Goal: Task Accomplishment & Management: Use online tool/utility

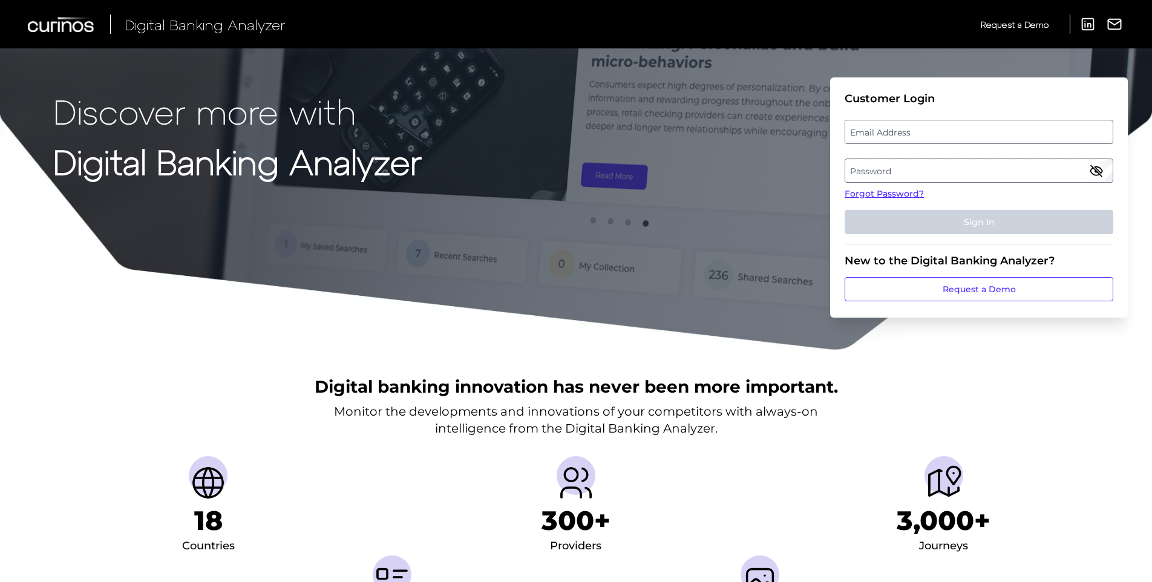
click at [863, 140] on label "Email Address" at bounding box center [978, 132] width 267 height 22
click at [863, 140] on input "email" at bounding box center [978, 132] width 269 height 24
click at [863, 140] on input "Email Address" at bounding box center [978, 132] width 269 height 24
type input "prasadvenkatesan@discover.com"
click at [882, 164] on label "Password" at bounding box center [978, 171] width 267 height 22
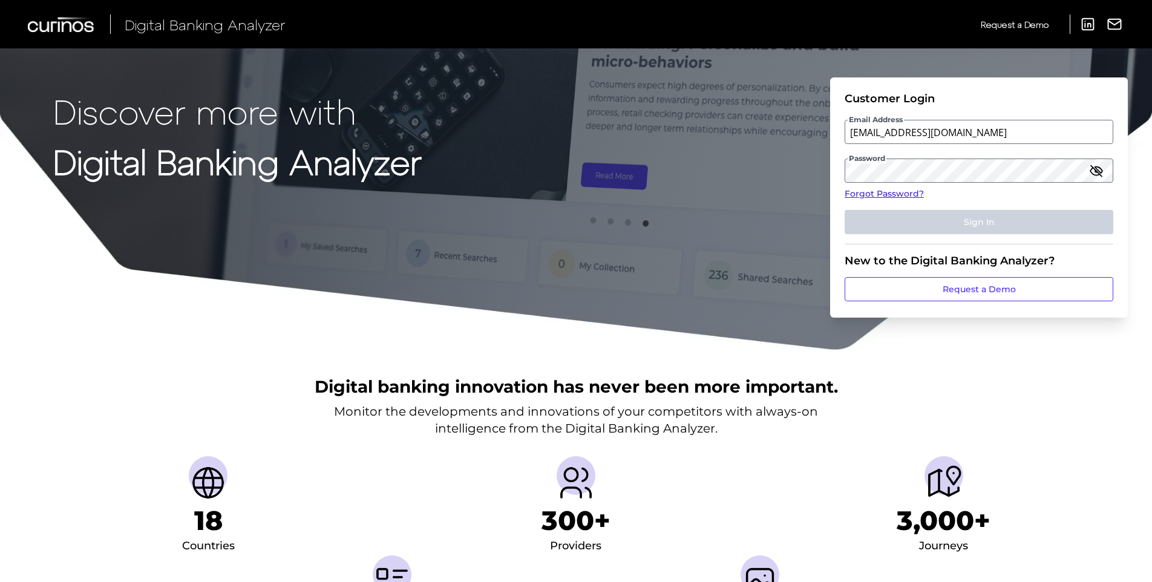
click at [909, 189] on link "Forgot Password?" at bounding box center [978, 194] width 269 height 13
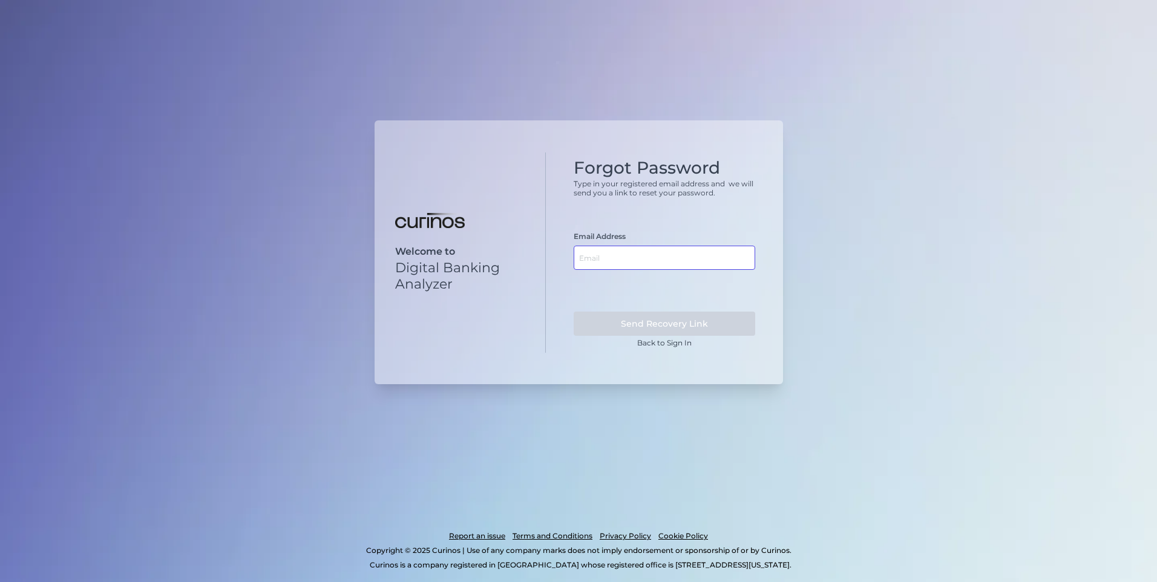
click at [626, 254] on input "text" at bounding box center [663, 258] width 181 height 24
type input "prasadvenkatesan@discover.com"
click at [662, 319] on button "Send Recovery Link" at bounding box center [663, 324] width 181 height 24
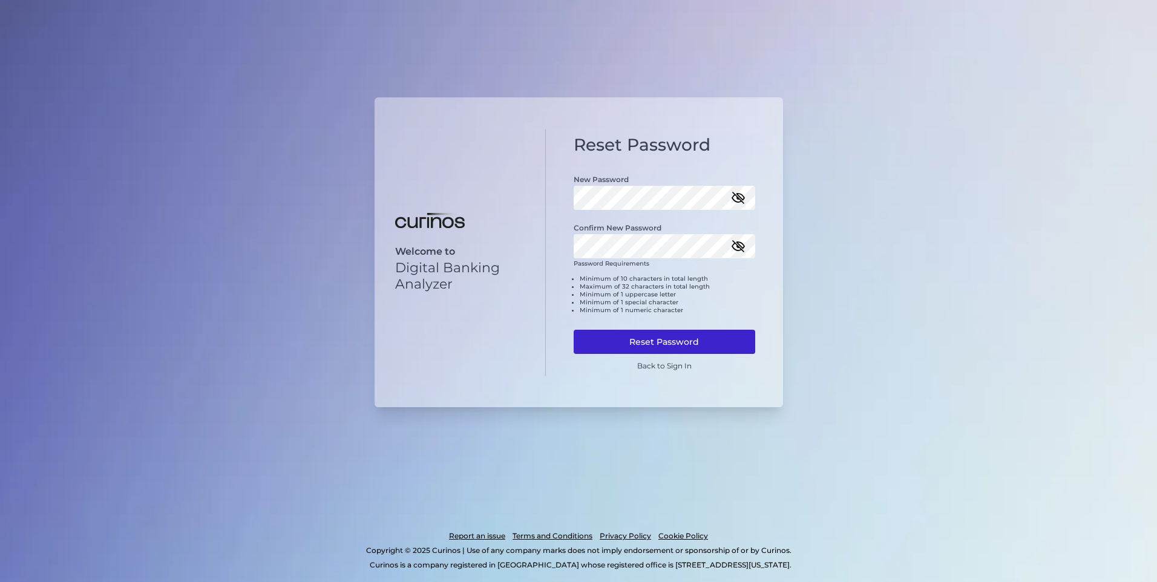
click at [645, 336] on button "Reset Password" at bounding box center [663, 342] width 181 height 24
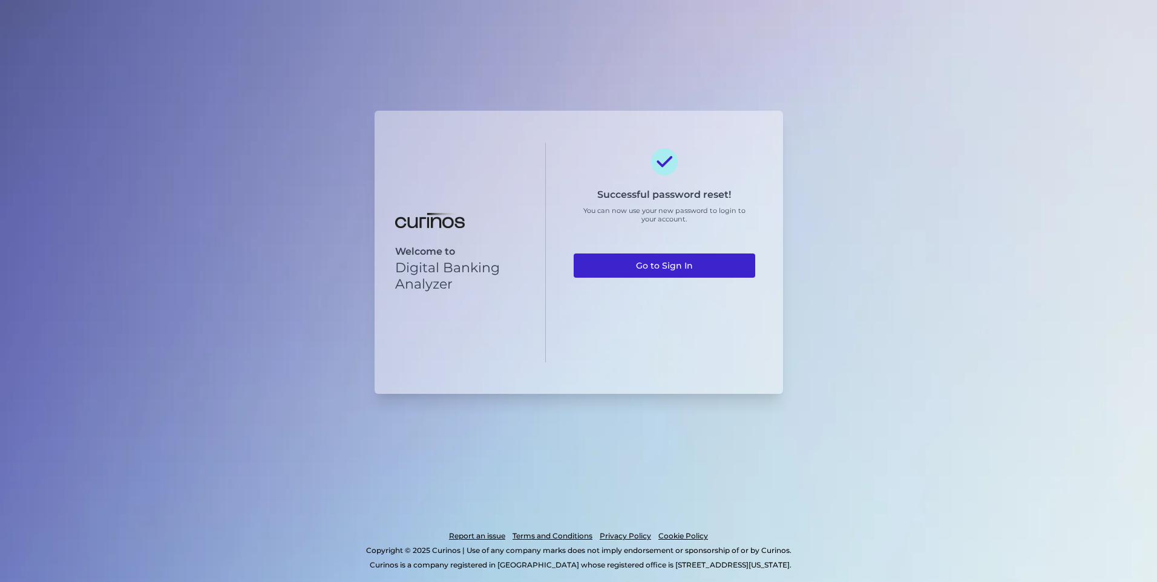
click at [641, 265] on link "Go to Sign In" at bounding box center [663, 265] width 181 height 24
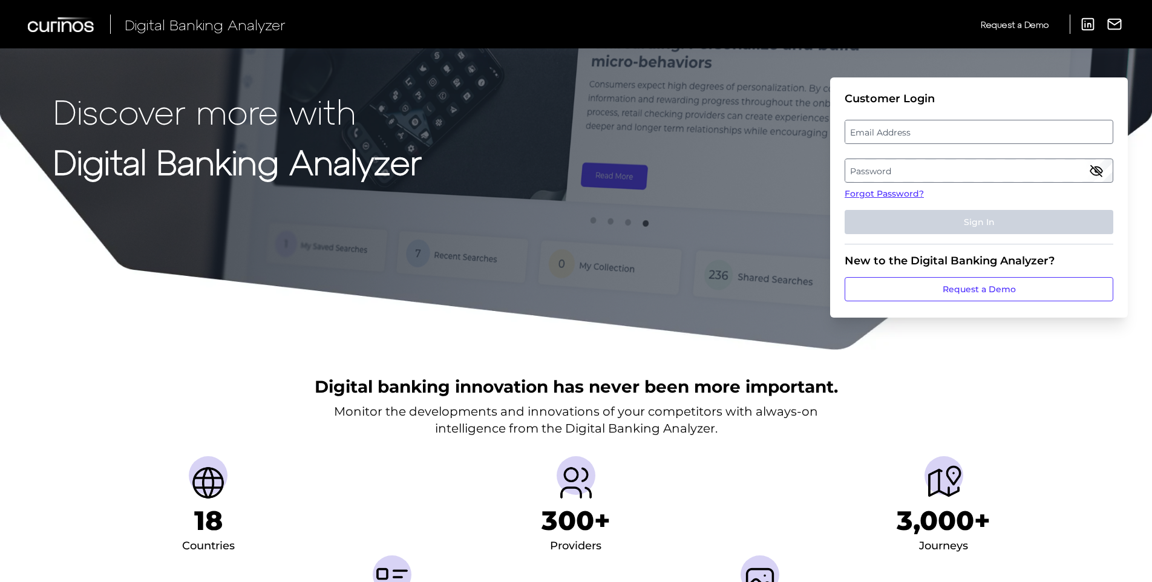
click at [927, 131] on label "Email Address" at bounding box center [978, 132] width 267 height 22
click at [927, 131] on input "email" at bounding box center [978, 132] width 269 height 24
type input "prasadvenkatesan@discover.com"
click at [922, 163] on label "Password" at bounding box center [978, 171] width 267 height 22
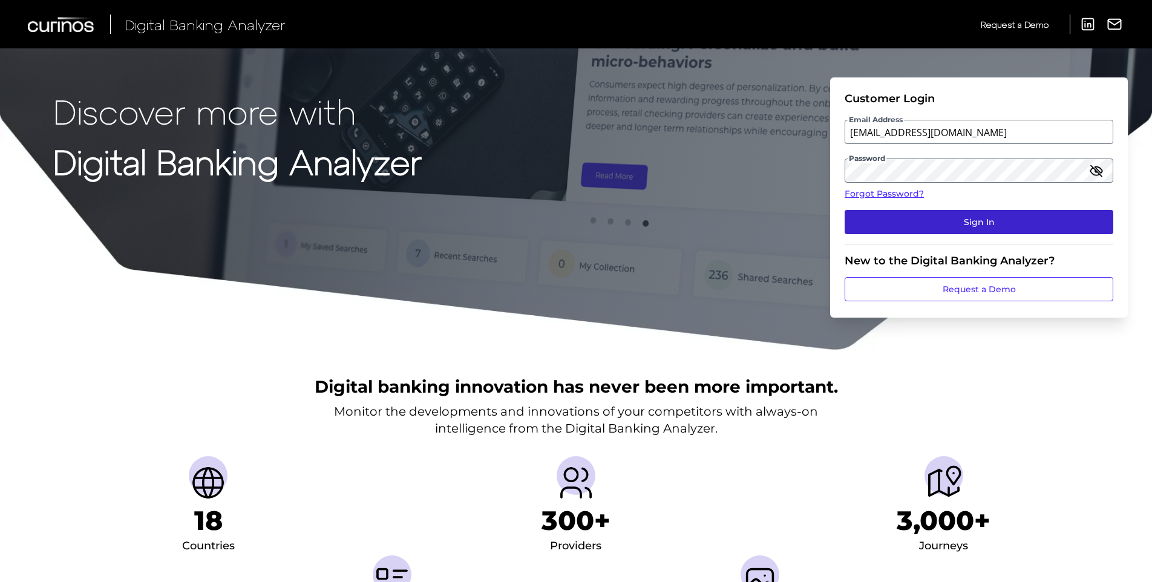
drag, startPoint x: 957, startPoint y: 223, endPoint x: 971, endPoint y: 229, distance: 16.0
click at [957, 223] on button "Sign In" at bounding box center [978, 222] width 269 height 24
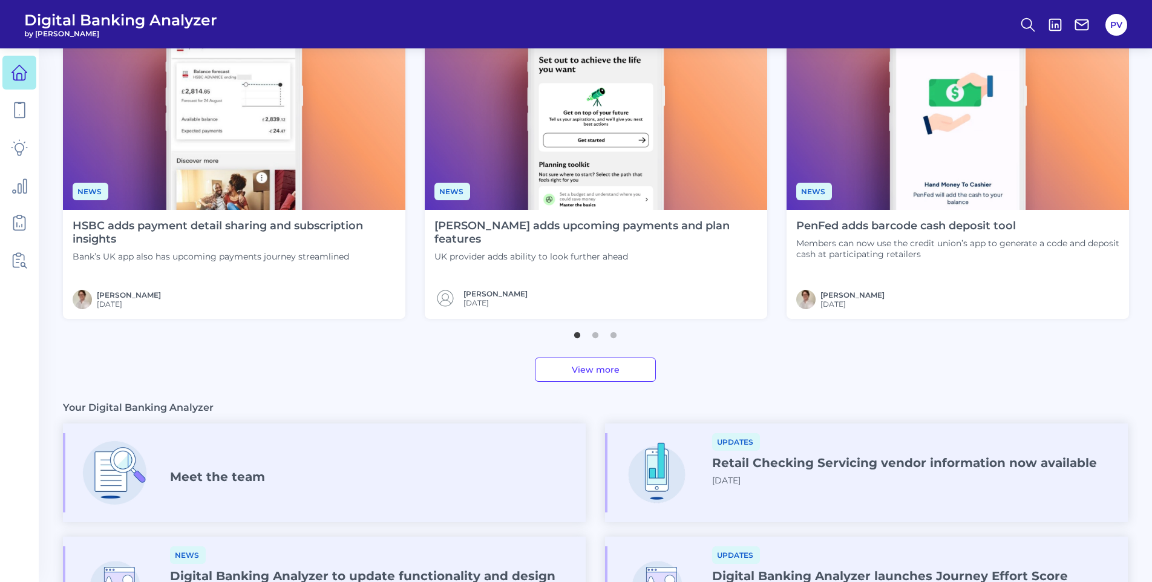
scroll to position [84, 0]
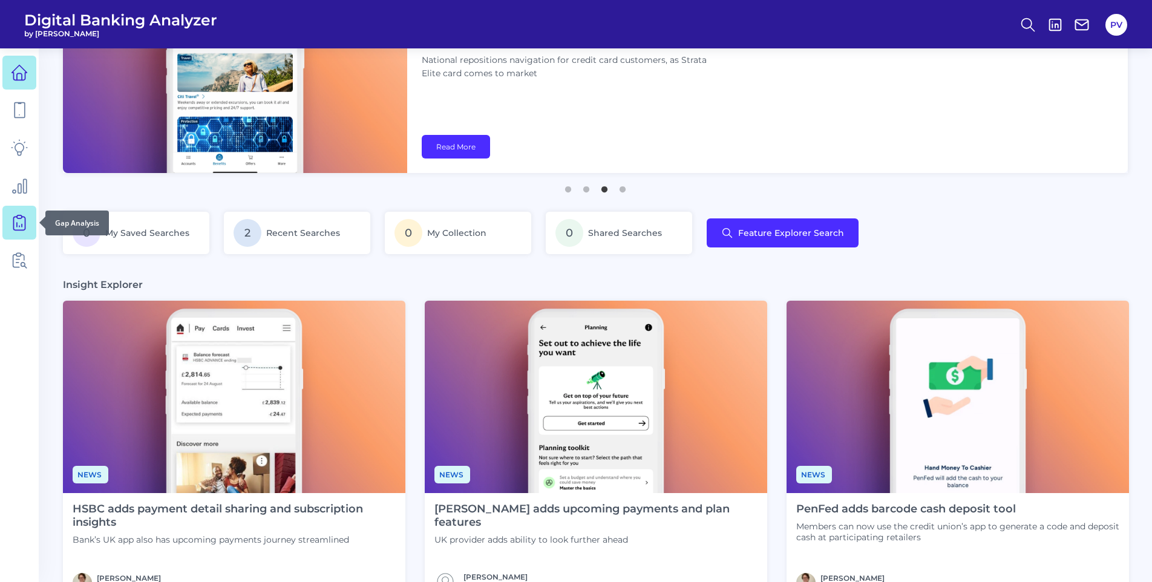
click at [8, 212] on link at bounding box center [19, 223] width 34 height 34
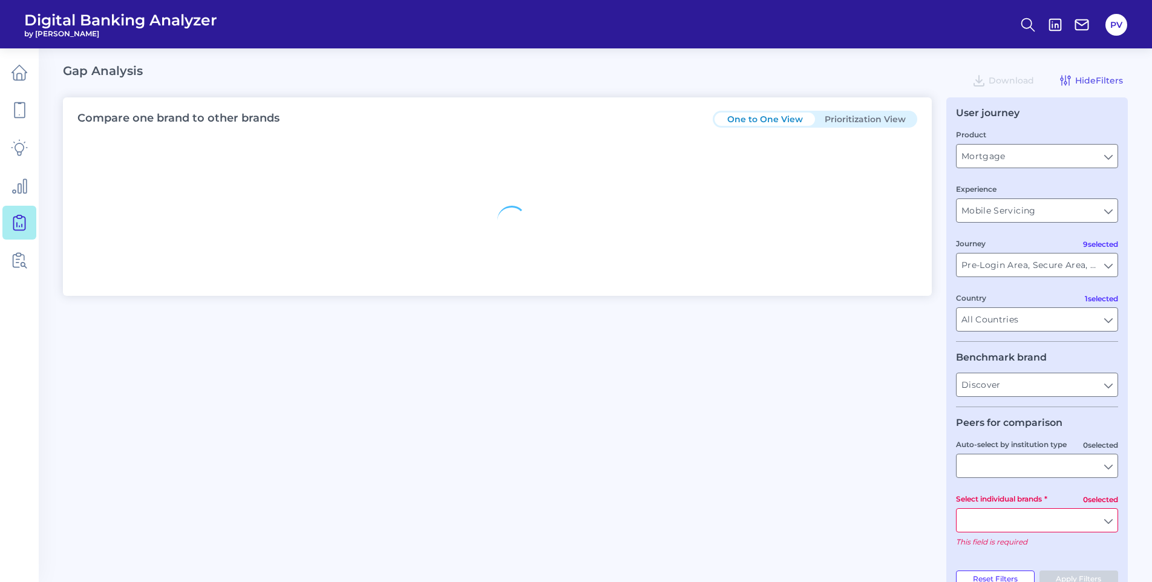
type input "All Journeys"
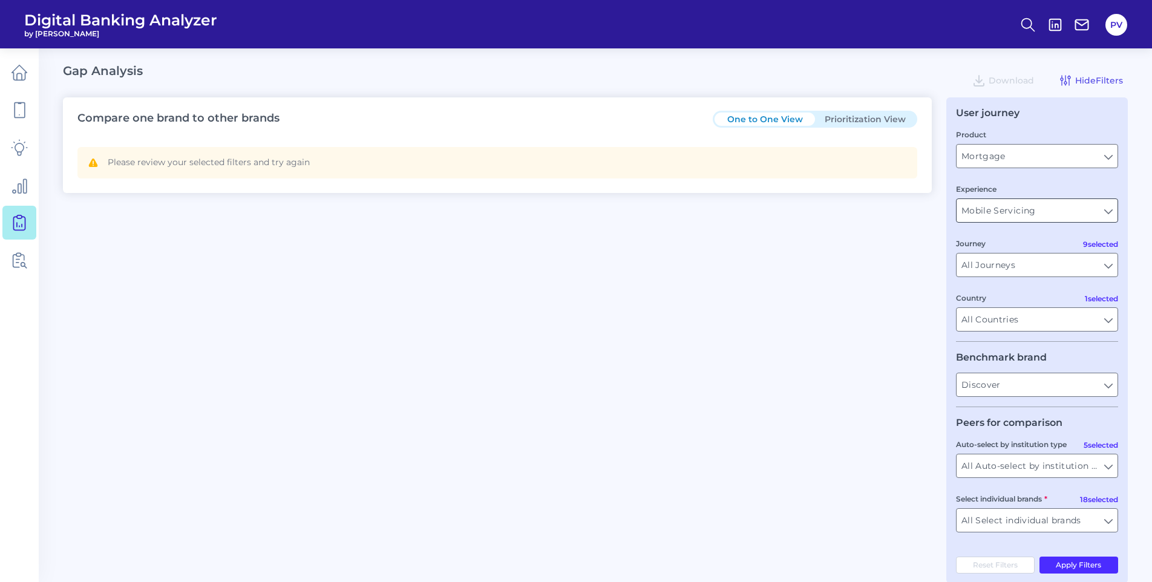
click at [1008, 212] on input "Mobile Servicing" at bounding box center [1036, 210] width 161 height 23
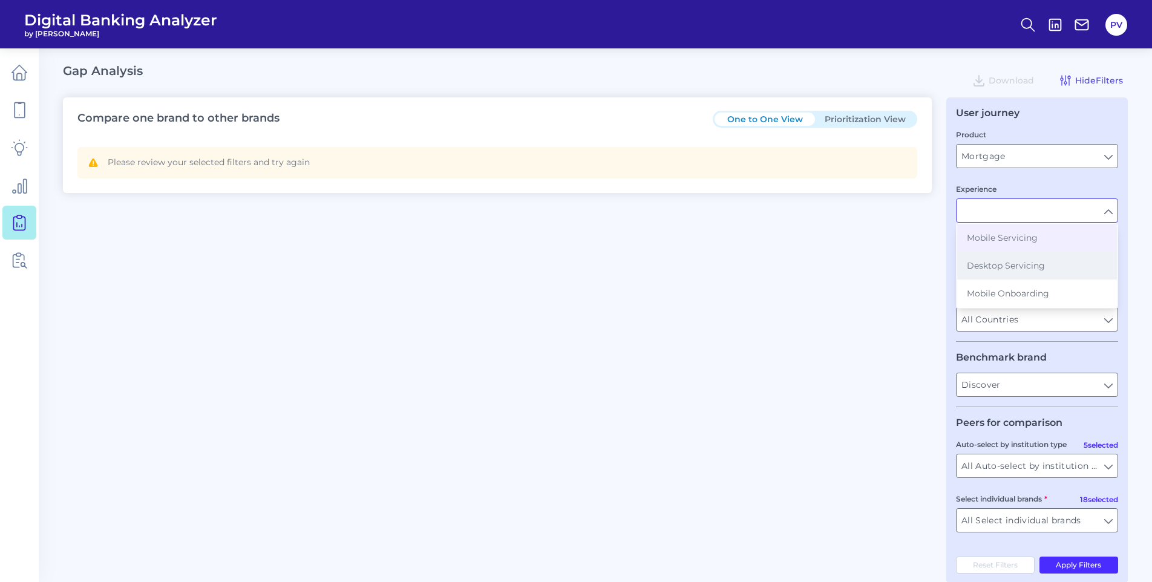
scroll to position [19, 0]
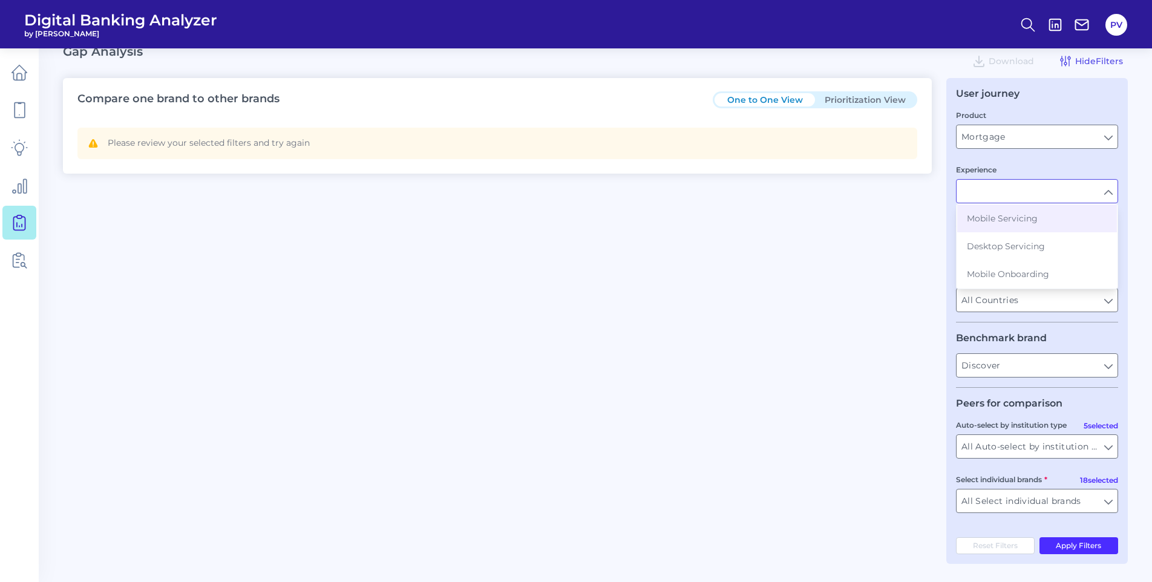
click at [866, 271] on div "Compare one brand to other brands One to One View Prioritization View Please re…" at bounding box center [595, 321] width 1065 height 486
type input "Mobile Servicing"
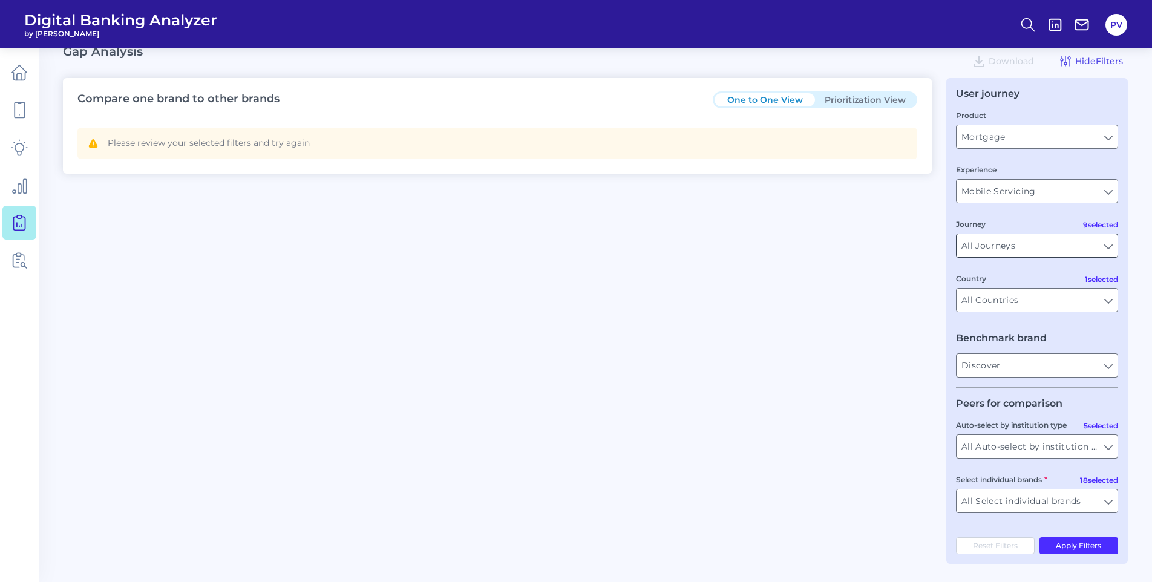
click at [991, 249] on input "All Journeys" at bounding box center [1036, 245] width 161 height 23
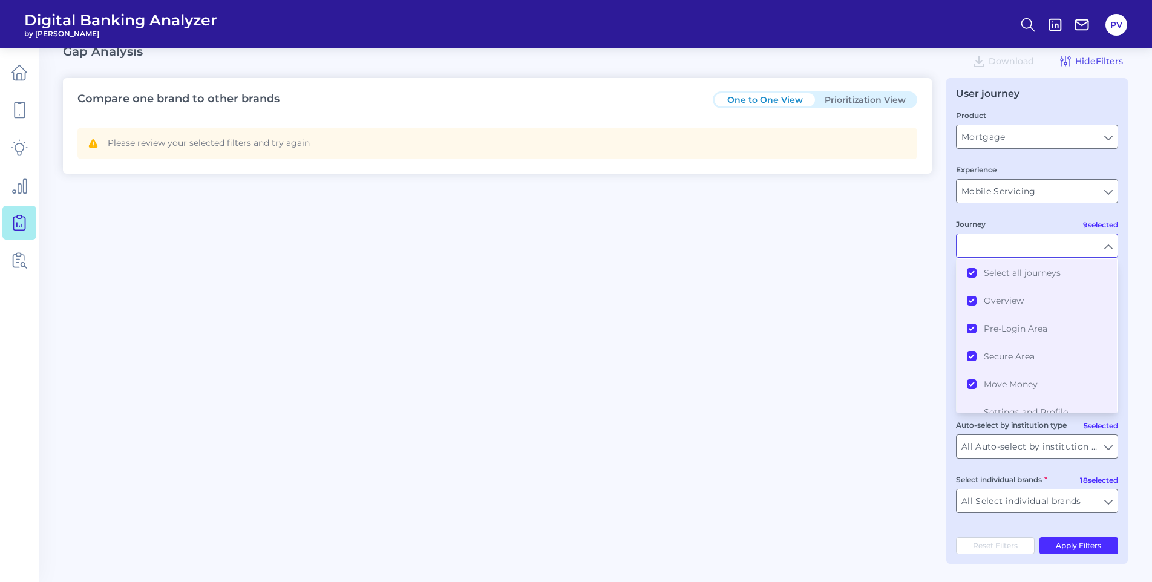
click at [883, 260] on div "Compare one brand to other brands One to One View Prioritization View Please re…" at bounding box center [595, 321] width 1065 height 486
type input "All Journeys"
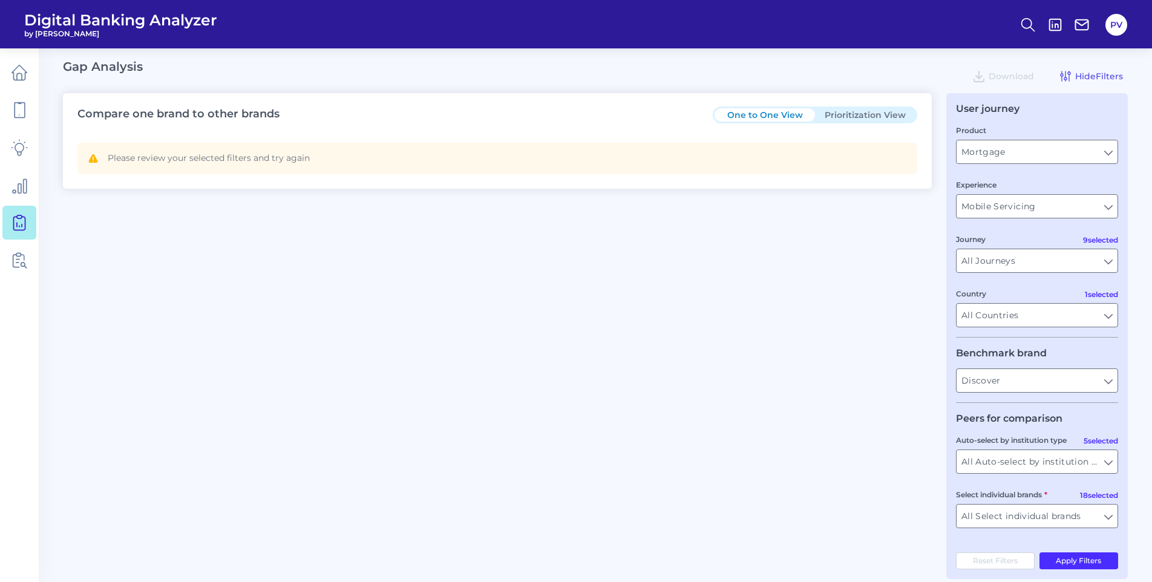
scroll to position [0, 0]
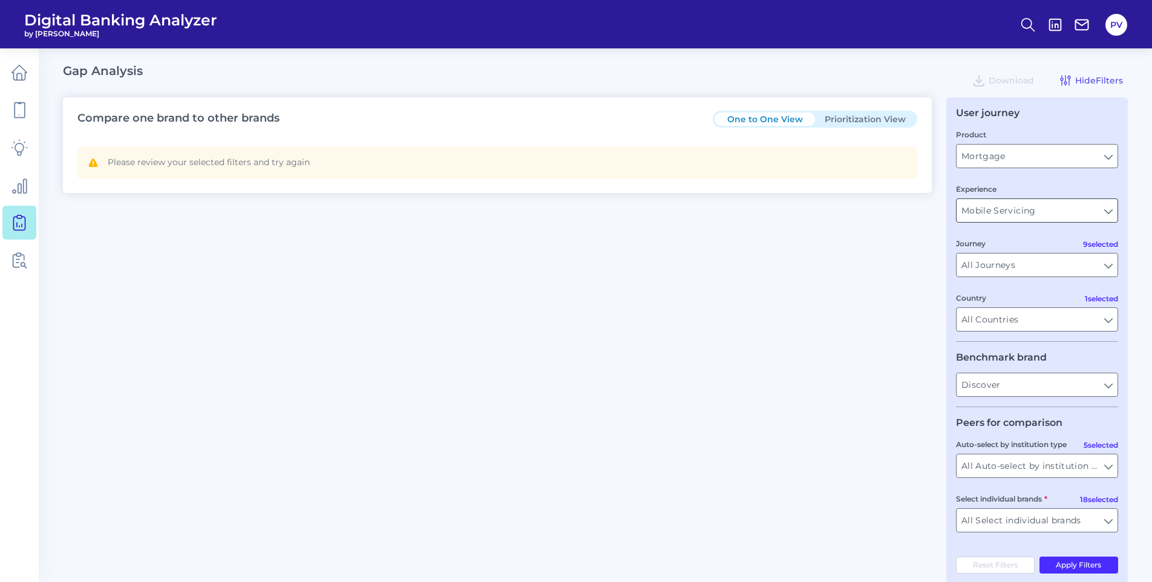
click at [991, 206] on input "Mobile Servicing" at bounding box center [1036, 210] width 161 height 23
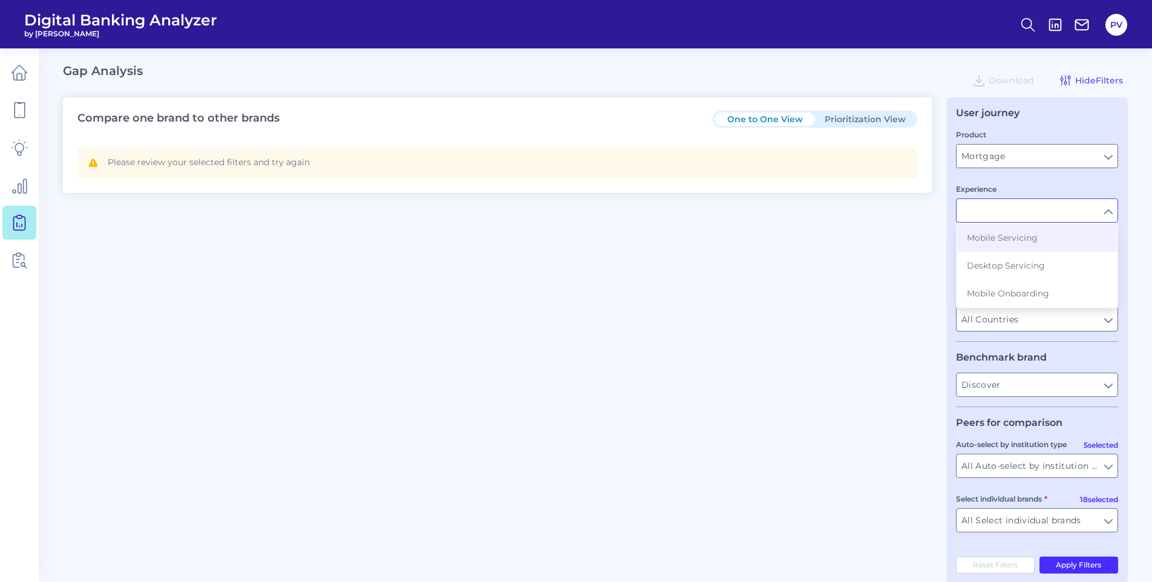
click at [893, 275] on div "Compare one brand to other brands One to One View Prioritization View Please re…" at bounding box center [595, 340] width 1065 height 486
type input "Mobile Servicing"
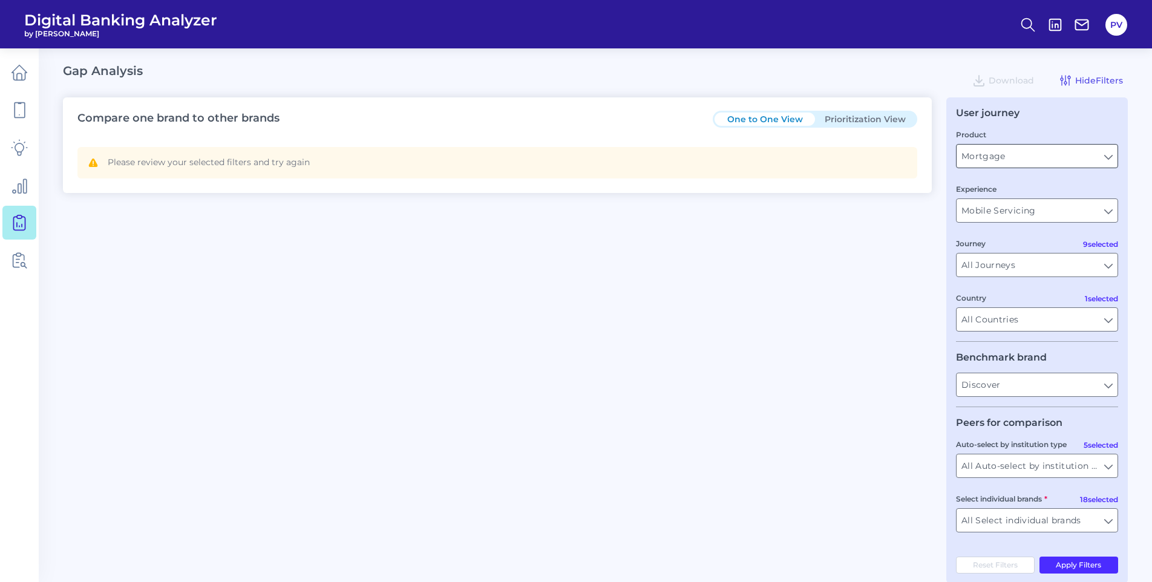
click at [978, 158] on input "Mortgage" at bounding box center [1036, 156] width 161 height 23
drag, startPoint x: 866, startPoint y: 299, endPoint x: 1027, endPoint y: 205, distance: 186.0
click at [867, 299] on div "Compare one brand to other brands One to One View Prioritization View Please re…" at bounding box center [595, 340] width 1065 height 486
type input "Mortgage"
click at [1027, 202] on input "Mobile Servicing" at bounding box center [1036, 210] width 161 height 23
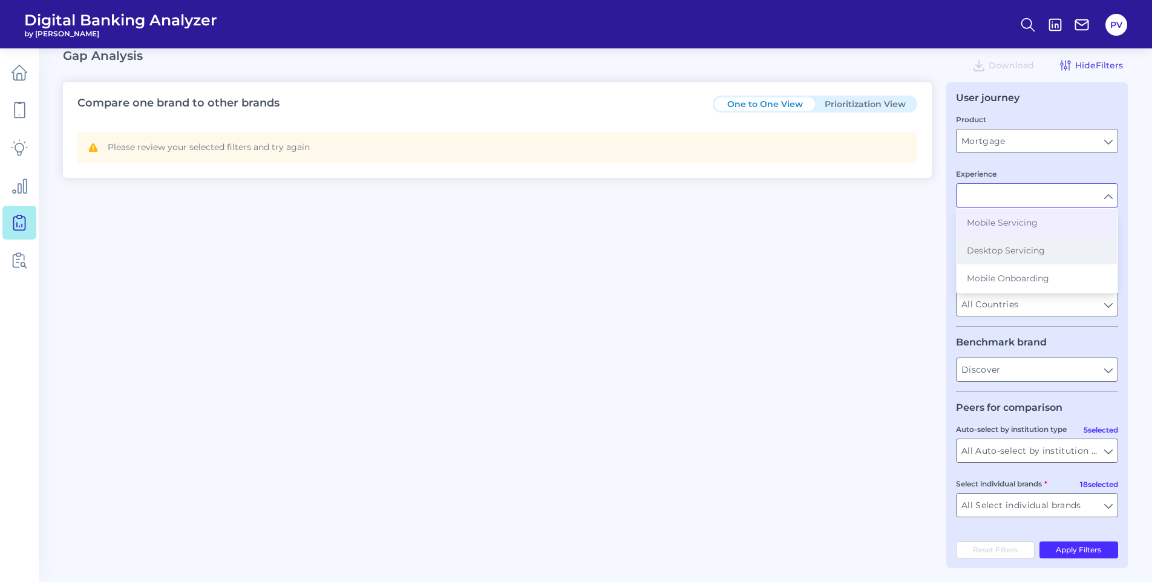
scroll to position [19, 0]
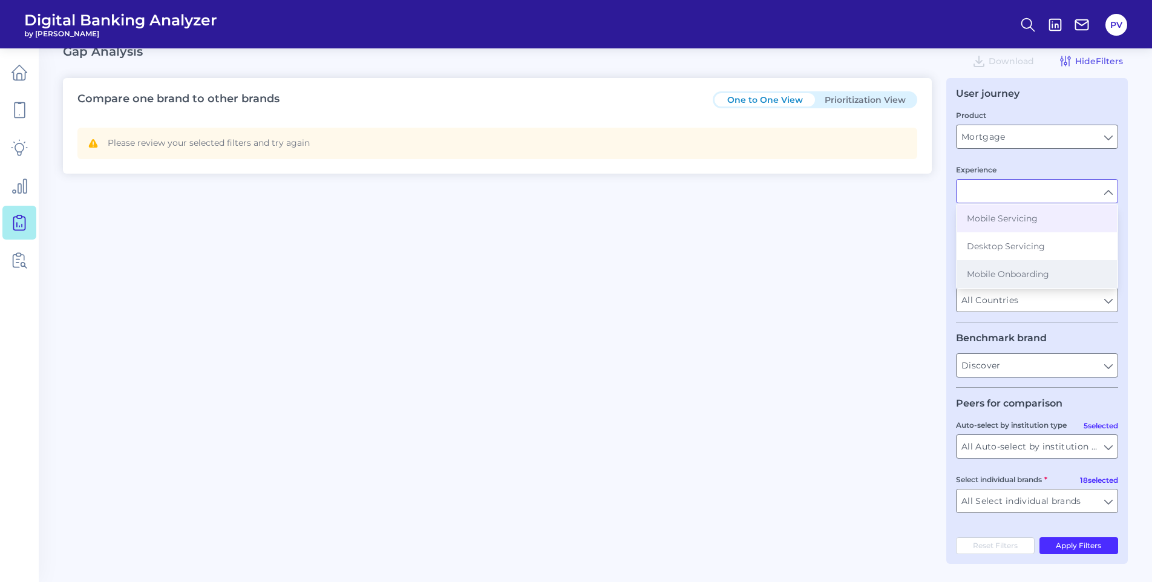
click at [1008, 269] on span "Mobile Onboarding" at bounding box center [1008, 274] width 82 height 11
type input "Mobile Onboarding"
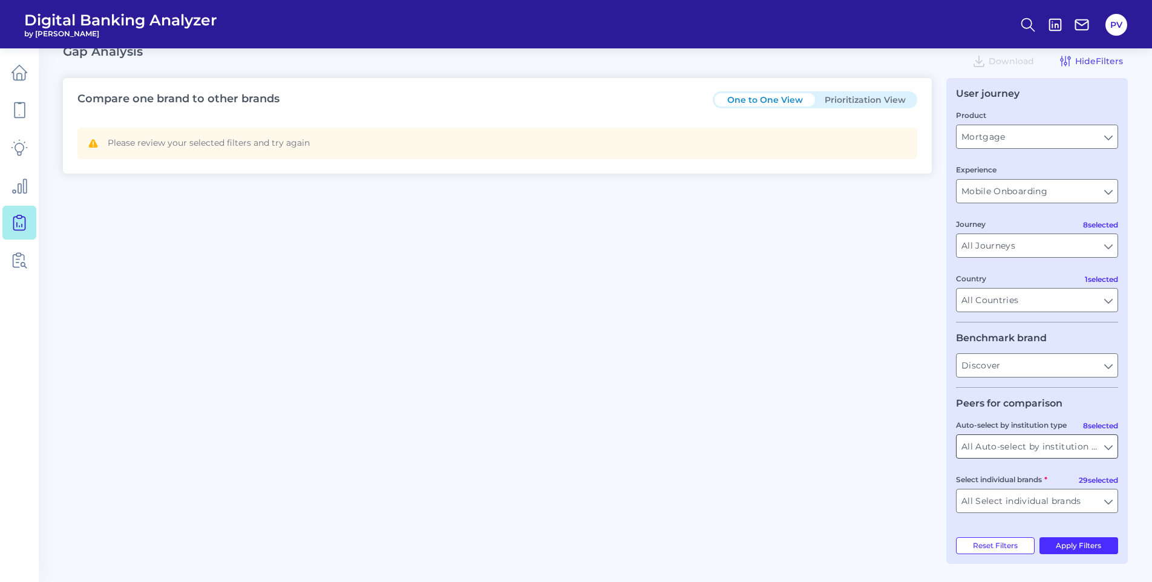
click at [1023, 449] on input "All Auto-select by institution types" at bounding box center [1036, 446] width 161 height 23
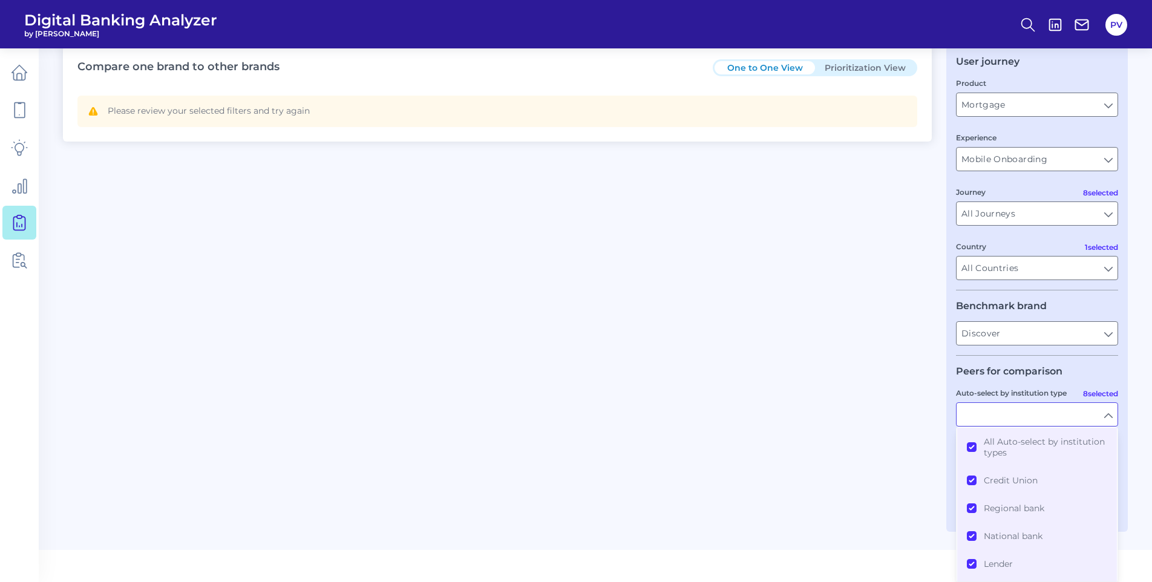
scroll to position [108, 0]
click at [853, 406] on div "Compare one brand to other brands One to One View Prioritization View Please re…" at bounding box center [595, 289] width 1065 height 486
type input "All Auto-select by institution types"
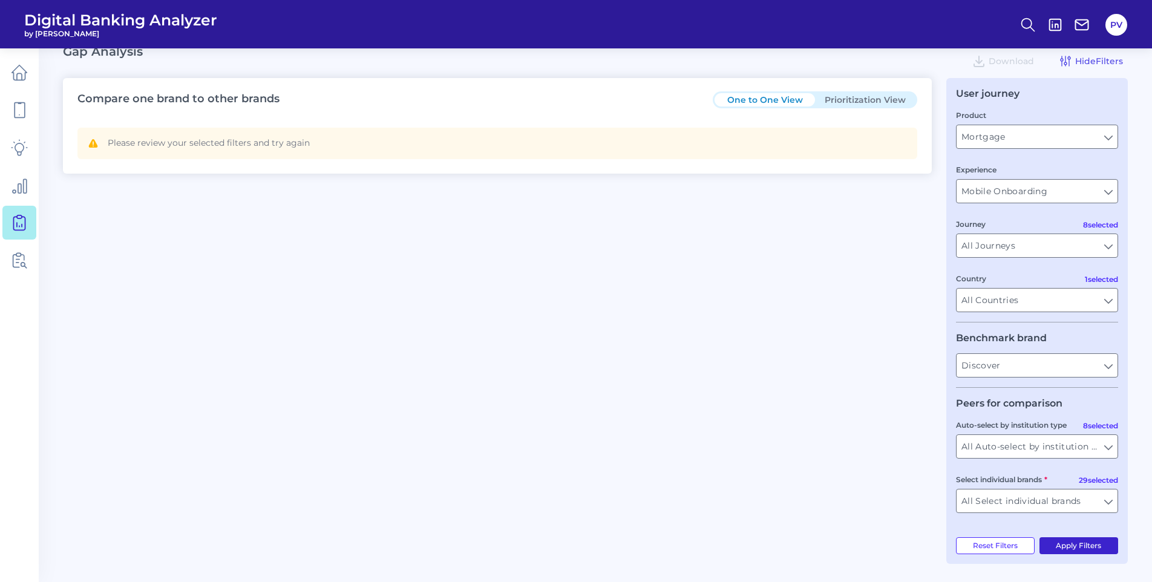
click at [1062, 543] on button "Apply Filters" at bounding box center [1078, 545] width 79 height 17
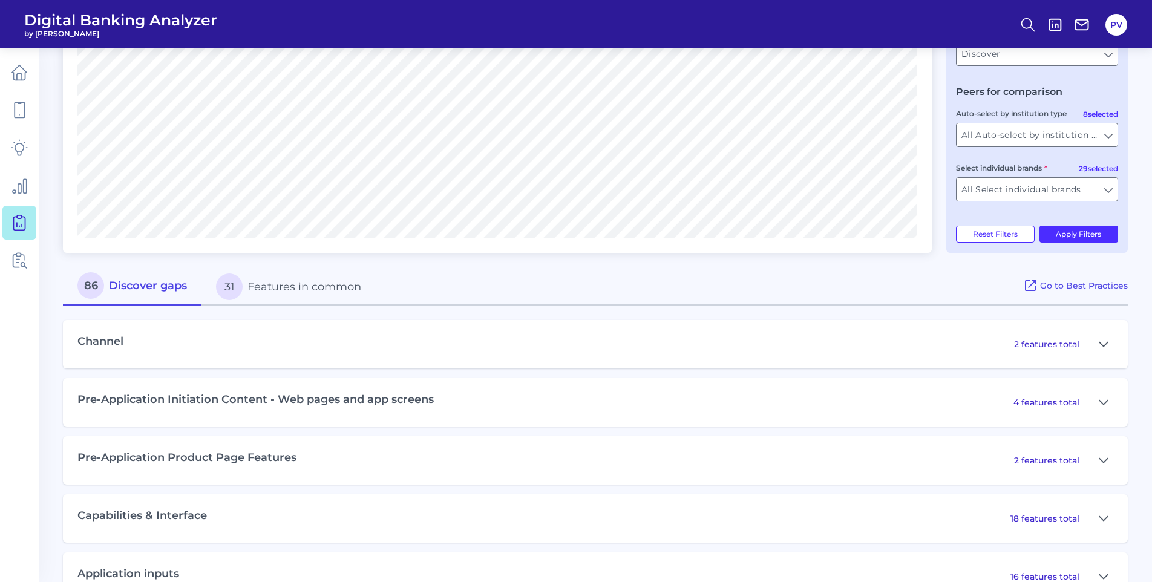
scroll to position [426, 0]
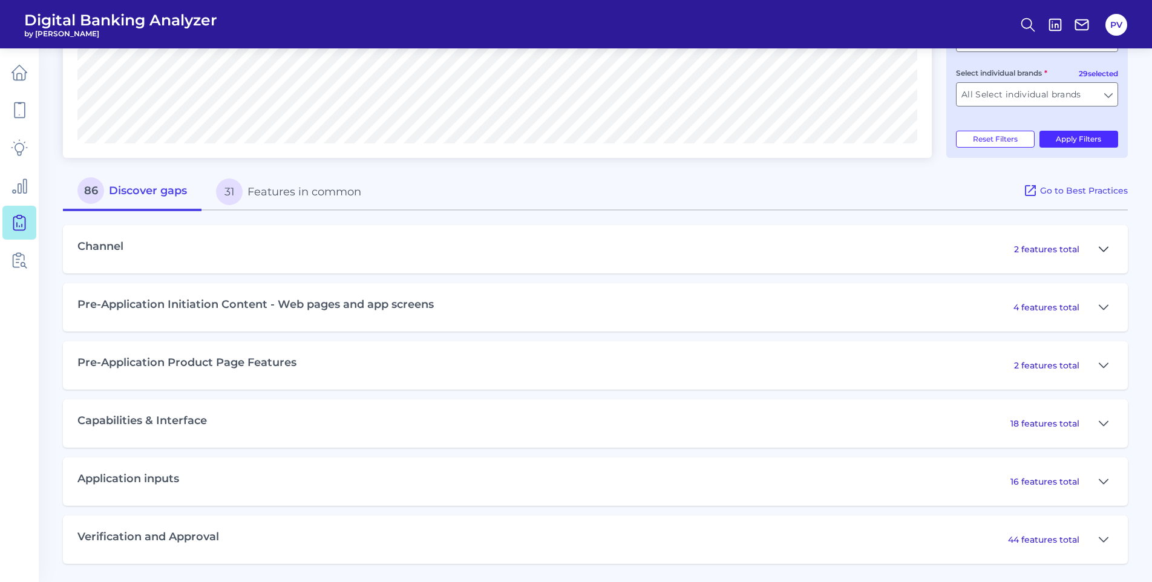
click at [1102, 249] on icon at bounding box center [1103, 249] width 8 height 4
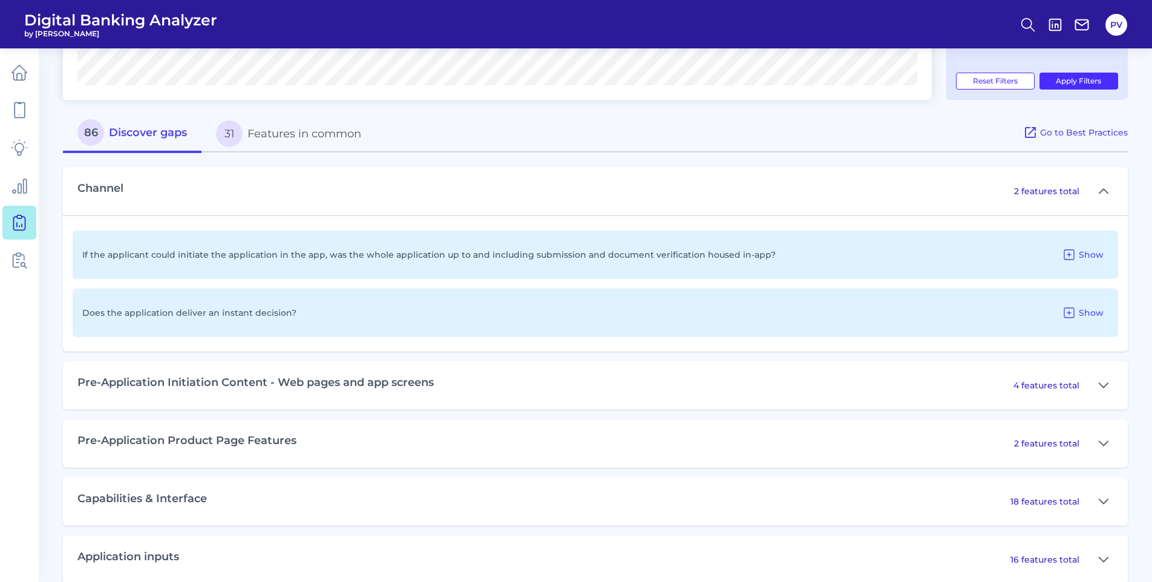
scroll to position [562, 0]
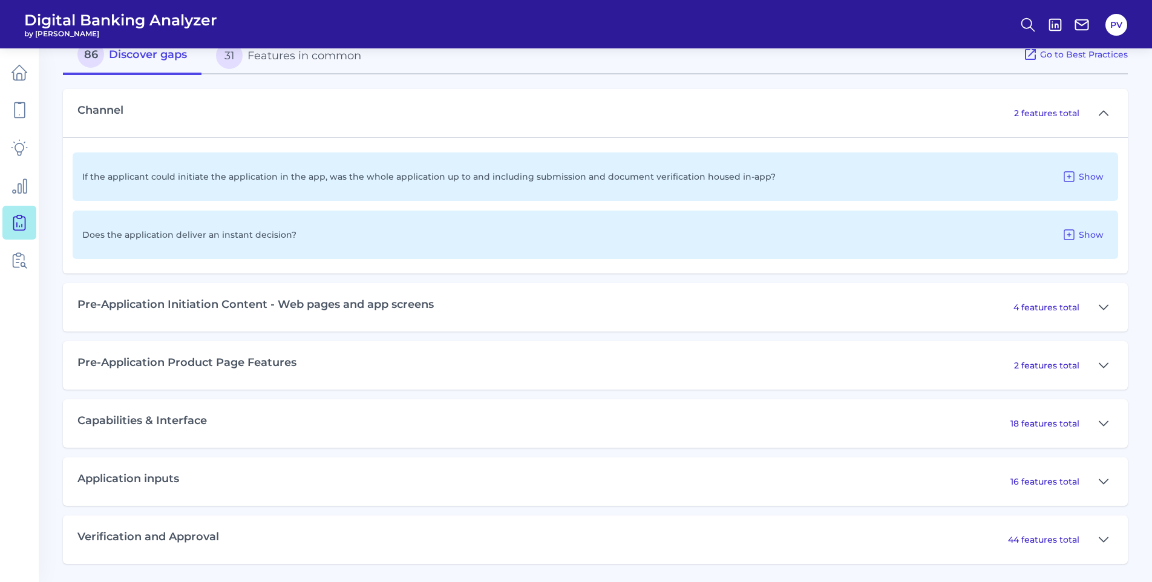
click at [299, 57] on button "31 Features in common" at bounding box center [288, 55] width 174 height 39
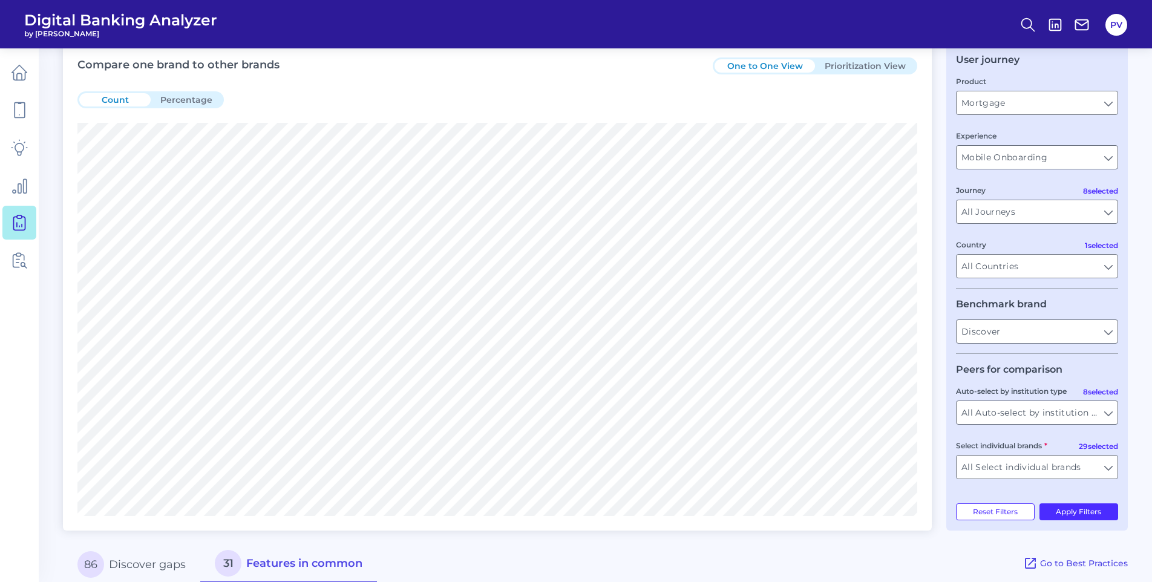
scroll to position [0, 0]
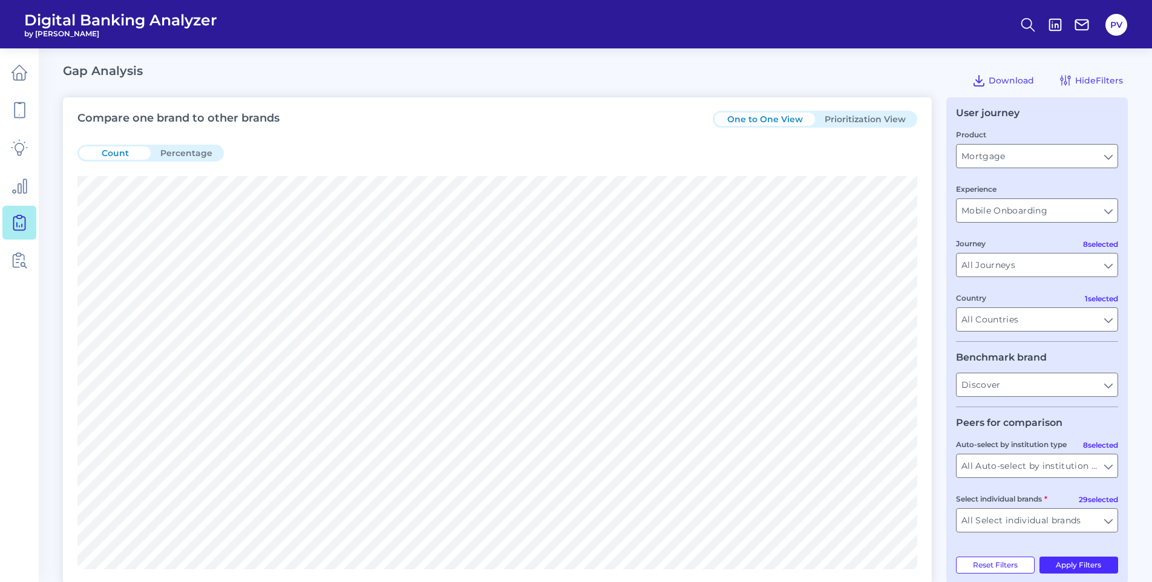
click at [857, 120] on button "Prioritization View" at bounding box center [865, 119] width 100 height 13
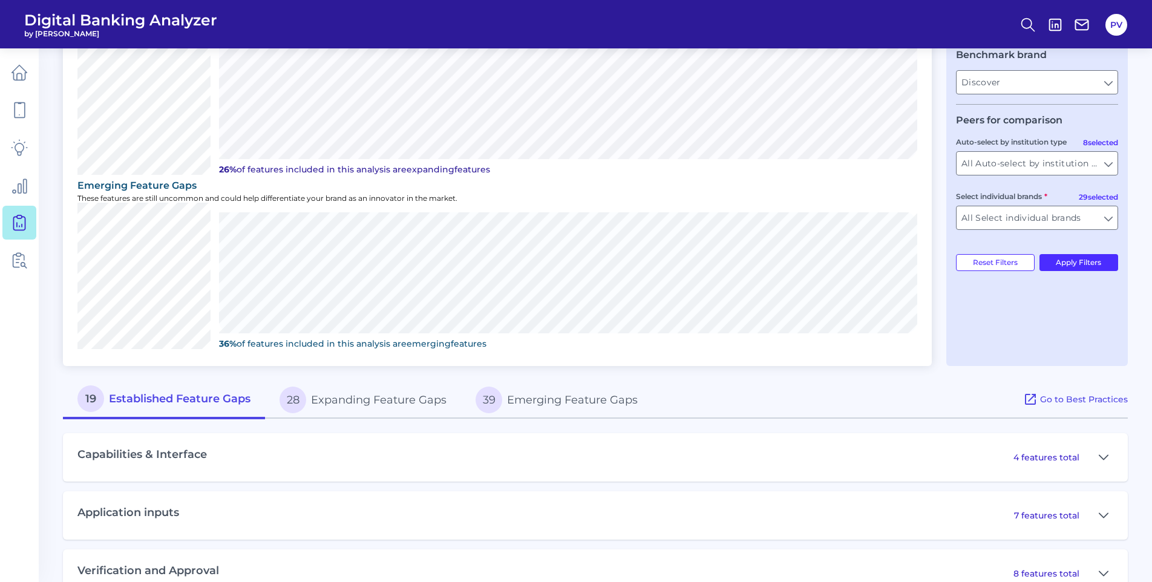
scroll to position [336, 0]
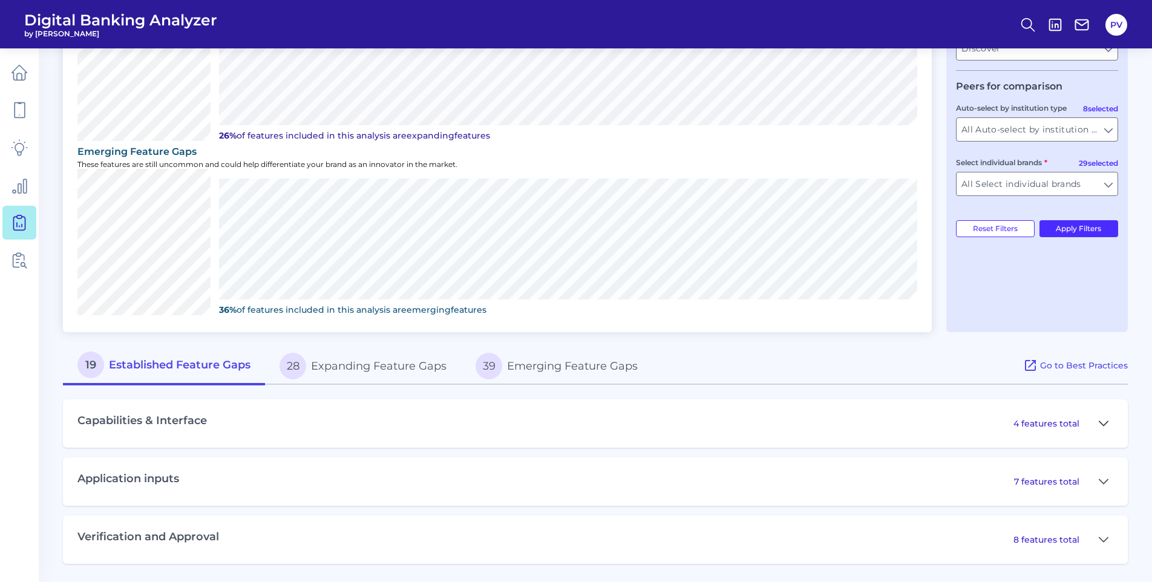
click at [1095, 427] on button at bounding box center [1103, 423] width 19 height 19
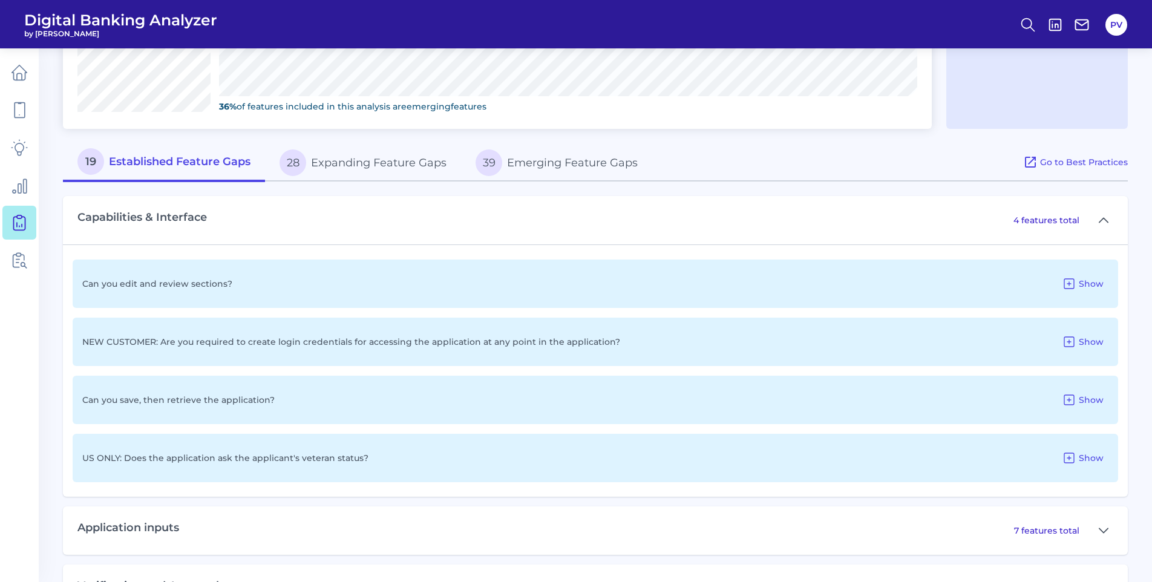
scroll to position [578, 0]
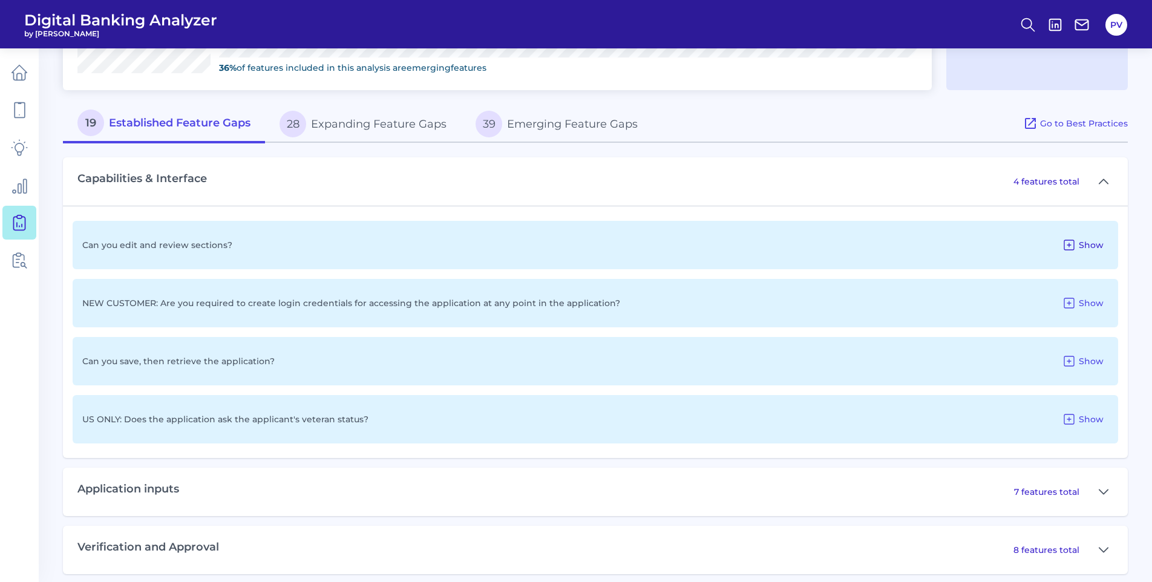
click at [1082, 243] on span "Show" at bounding box center [1091, 245] width 25 height 11
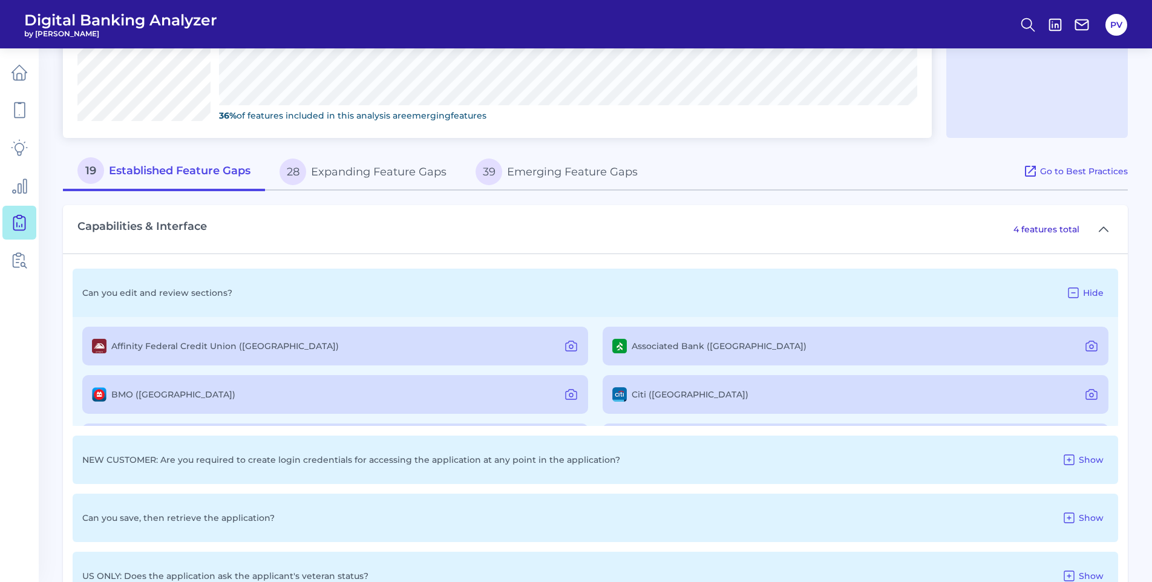
scroll to position [457, 0]
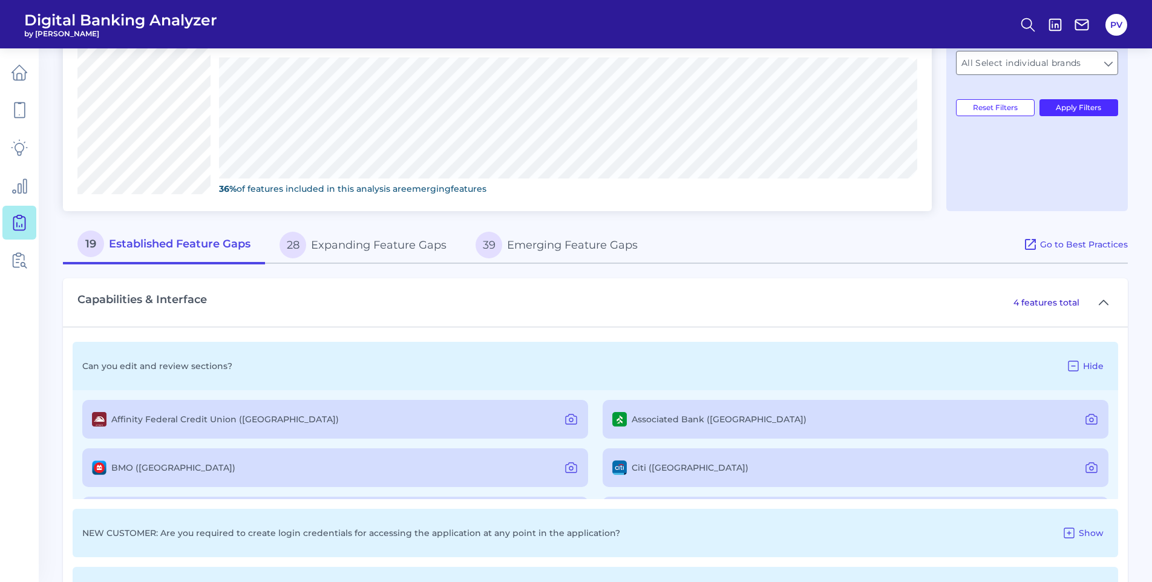
click at [726, 419] on div "Associated Bank (US)" at bounding box center [855, 419] width 506 height 39
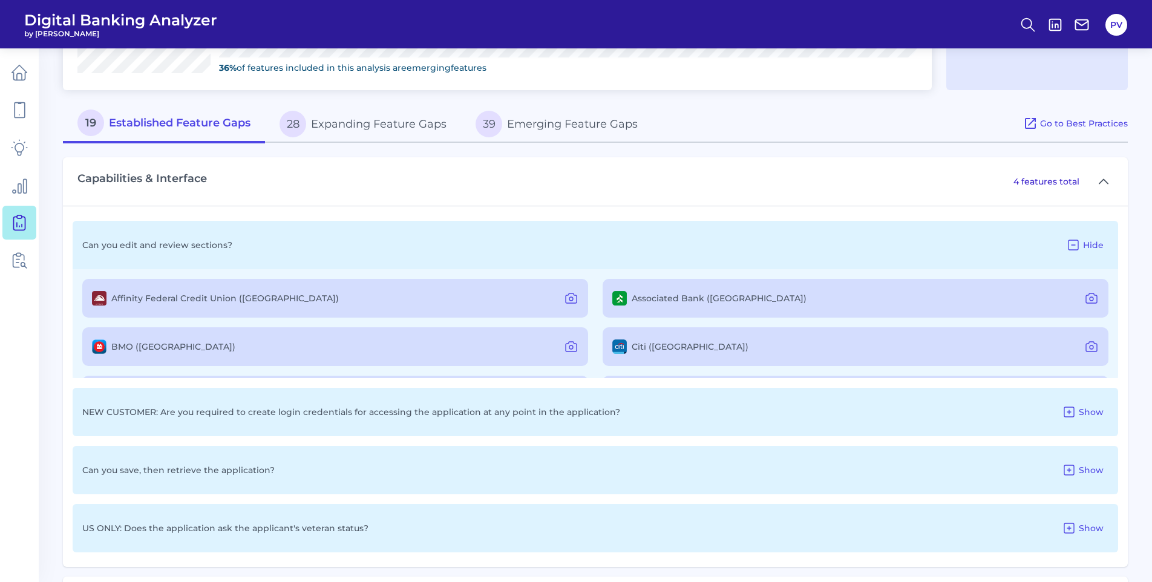
scroll to position [121, 0]
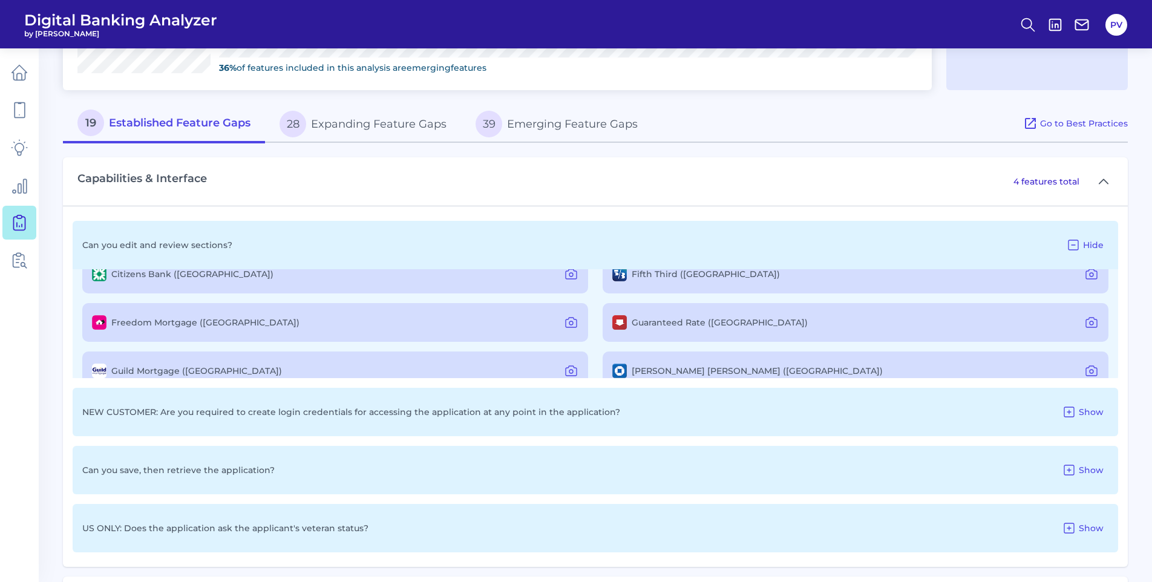
click at [230, 486] on div "Can you save, then retrieve the application? Show" at bounding box center [595, 470] width 1045 height 48
click at [235, 469] on p "Can you save, then retrieve the application?" at bounding box center [178, 470] width 192 height 11
click at [1079, 473] on span "Show" at bounding box center [1091, 470] width 25 height 11
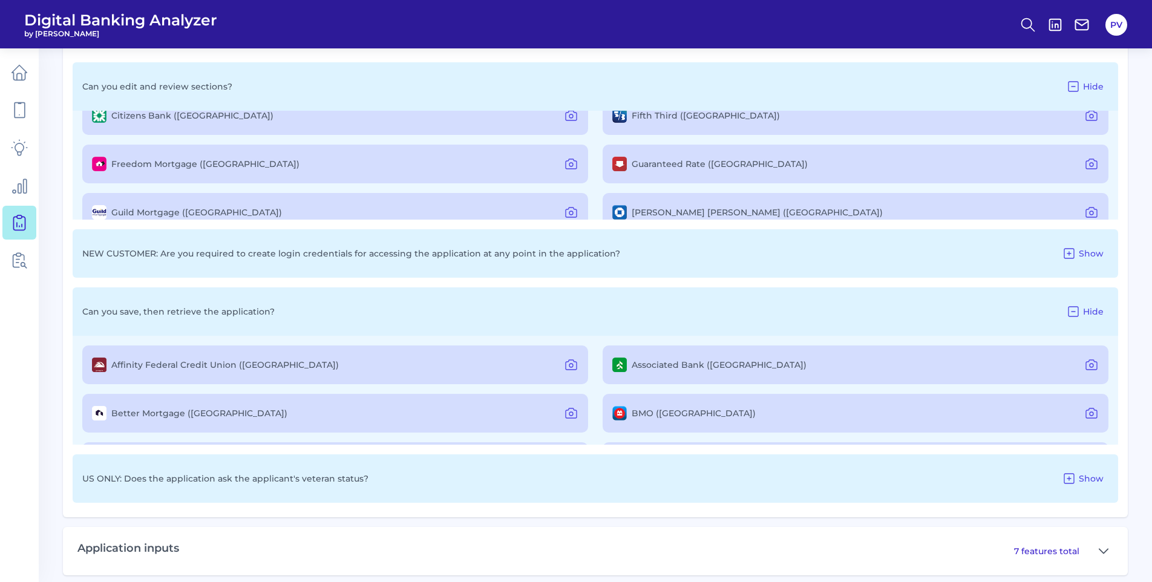
scroll to position [336, 0]
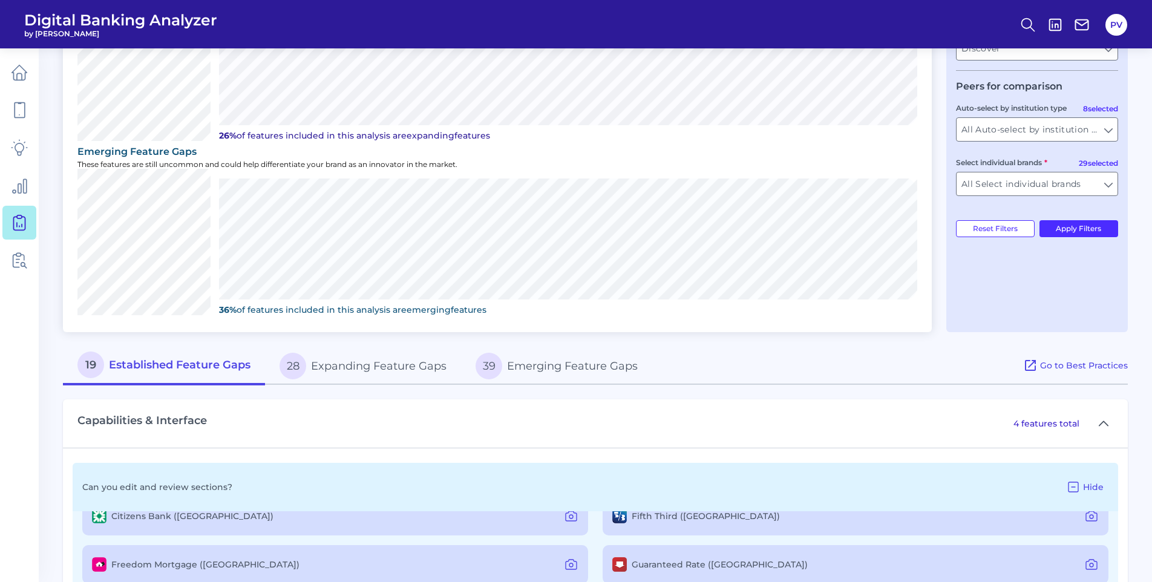
click at [347, 364] on button "28 Expanding Feature Gaps" at bounding box center [363, 366] width 196 height 39
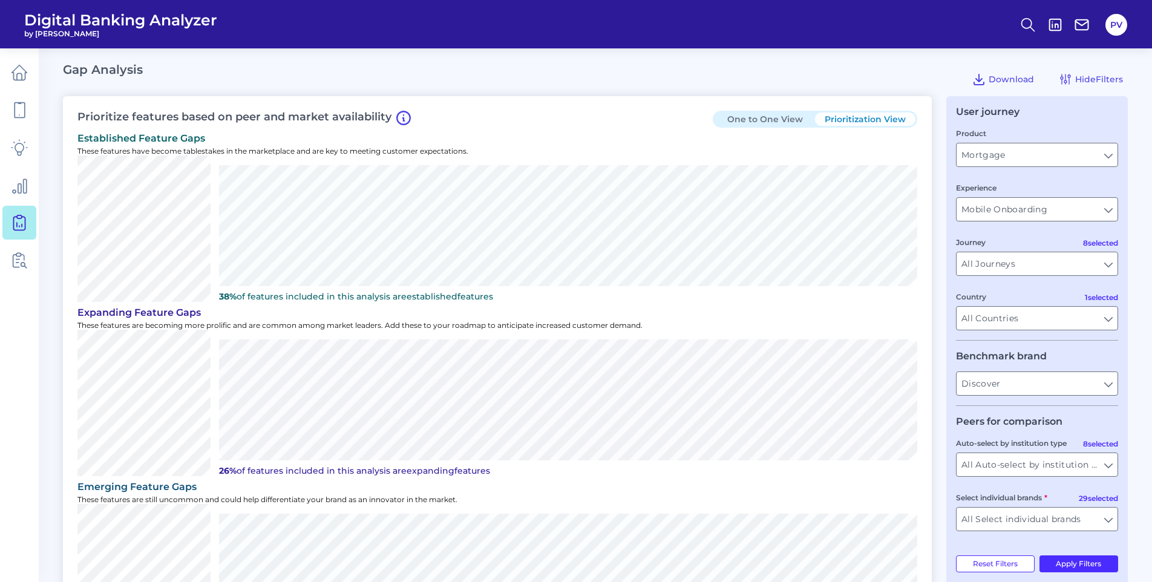
scroll to position [0, 0]
click at [24, 191] on icon at bounding box center [19, 185] width 17 height 17
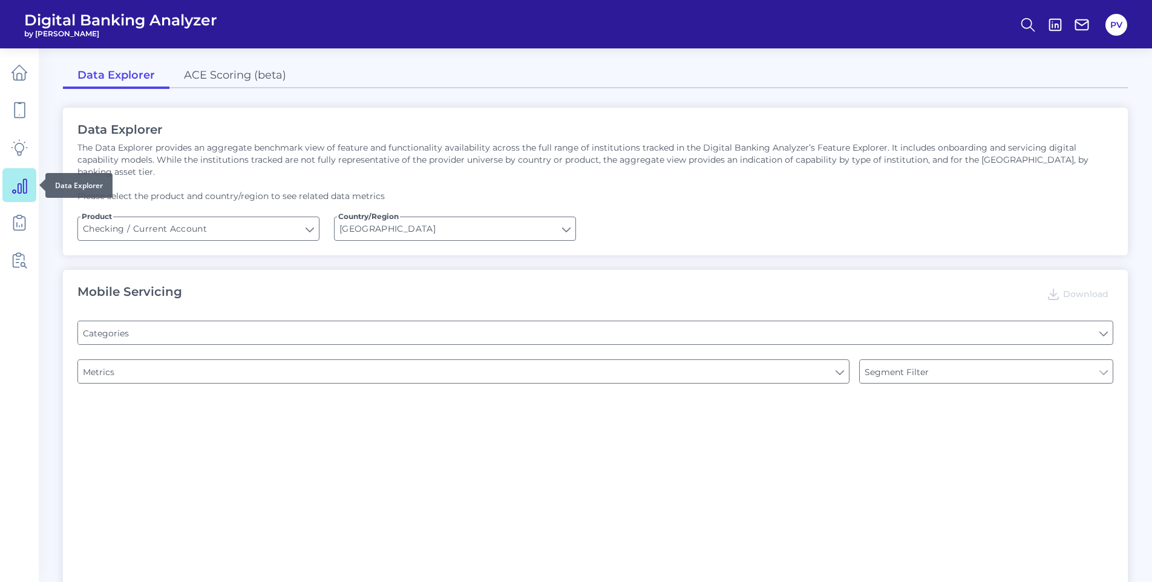
type input "Type of Institution"
type input "Pre-login Features"
type input "Channel"
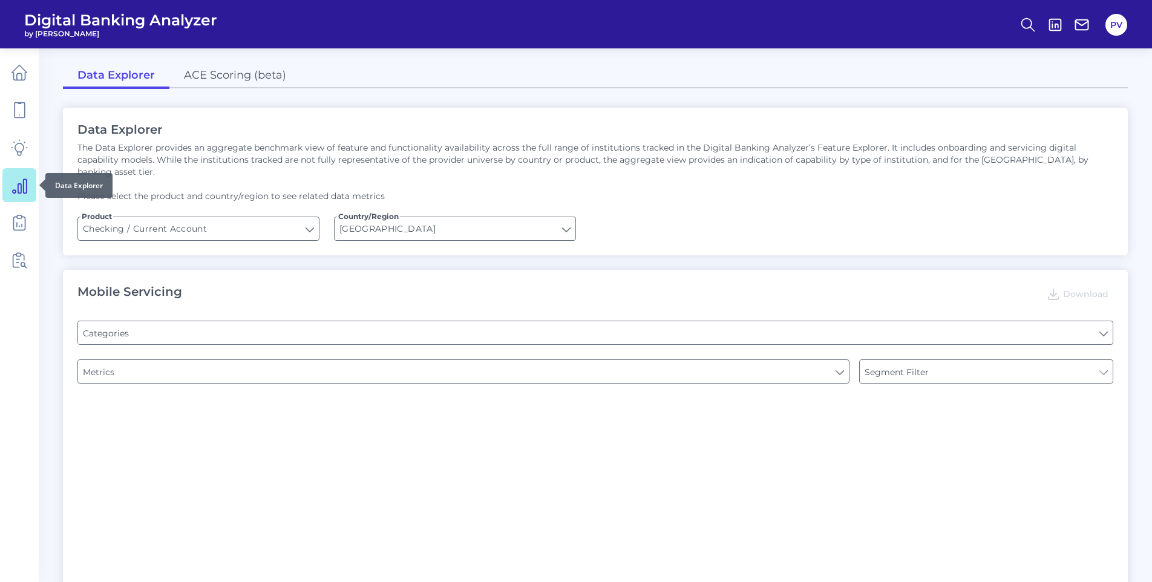
type input "Online Banking Registration"
type input "Upon opening the app are users immediately prompted to use Touch/Face ID to log…"
type input "END-TO-END JOURNEY: Can you apply for the PRODUCT as a new to brand customer on…"
type input "Can you register for online banking?"
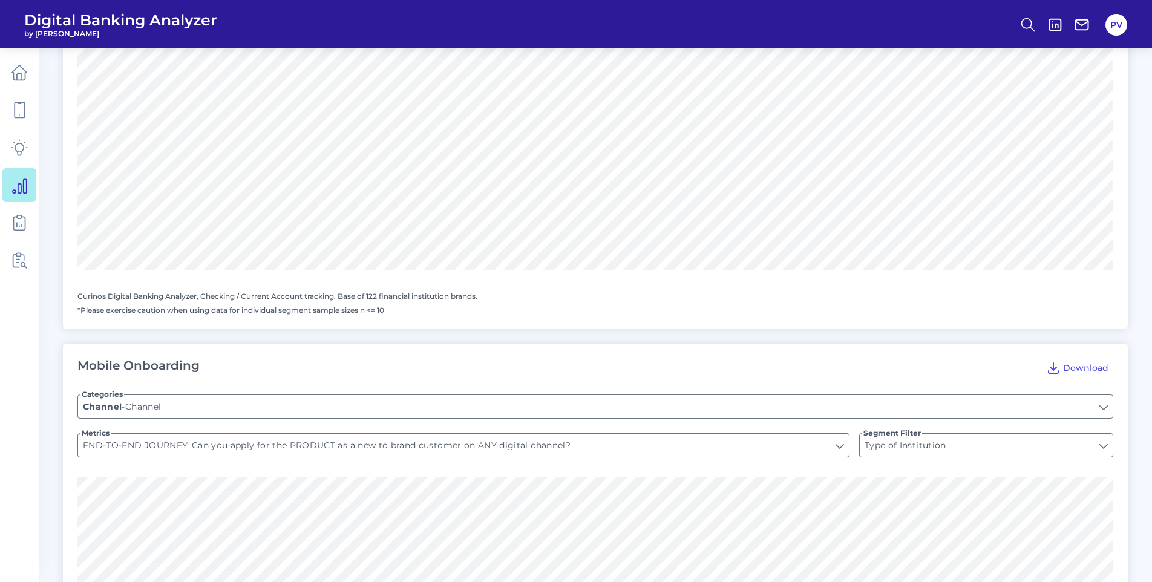
scroll to position [1123, 0]
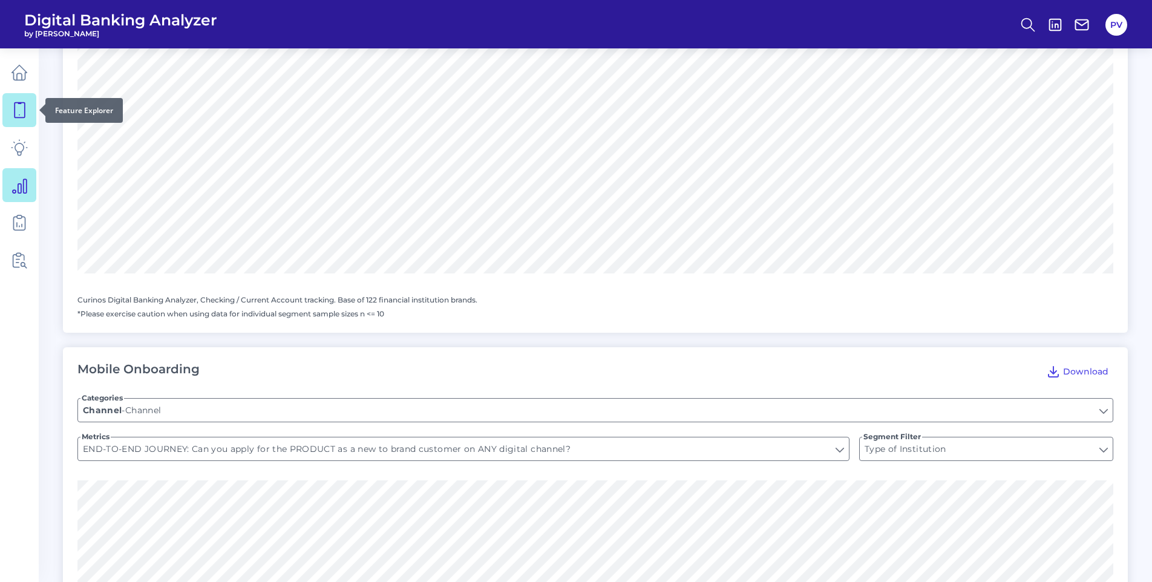
click at [30, 110] on link at bounding box center [19, 110] width 34 height 34
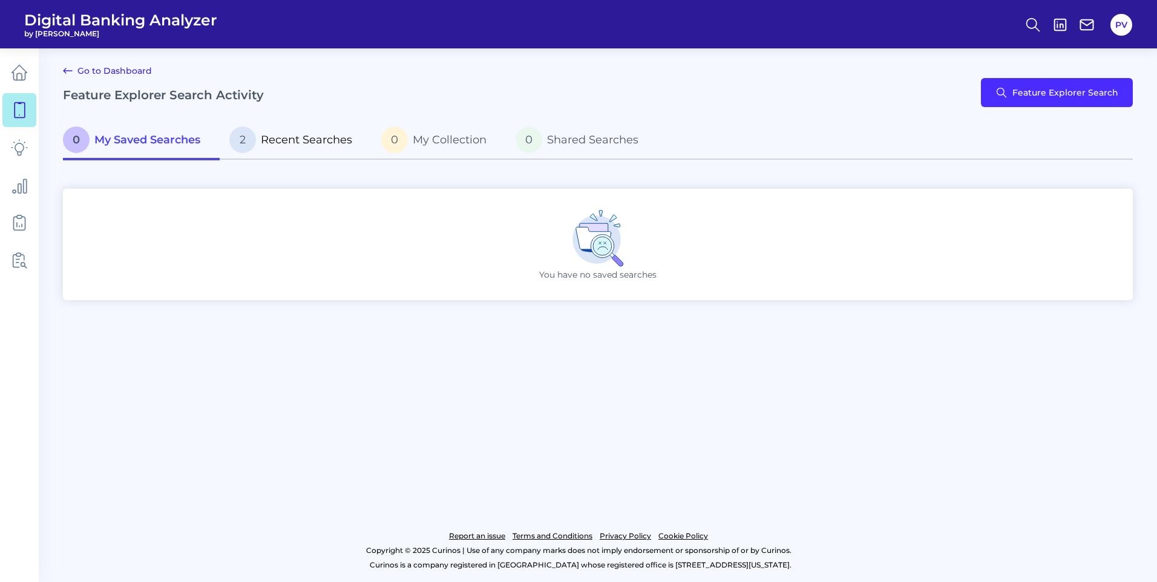
click at [339, 140] on span "Recent Searches" at bounding box center [306, 139] width 91 height 13
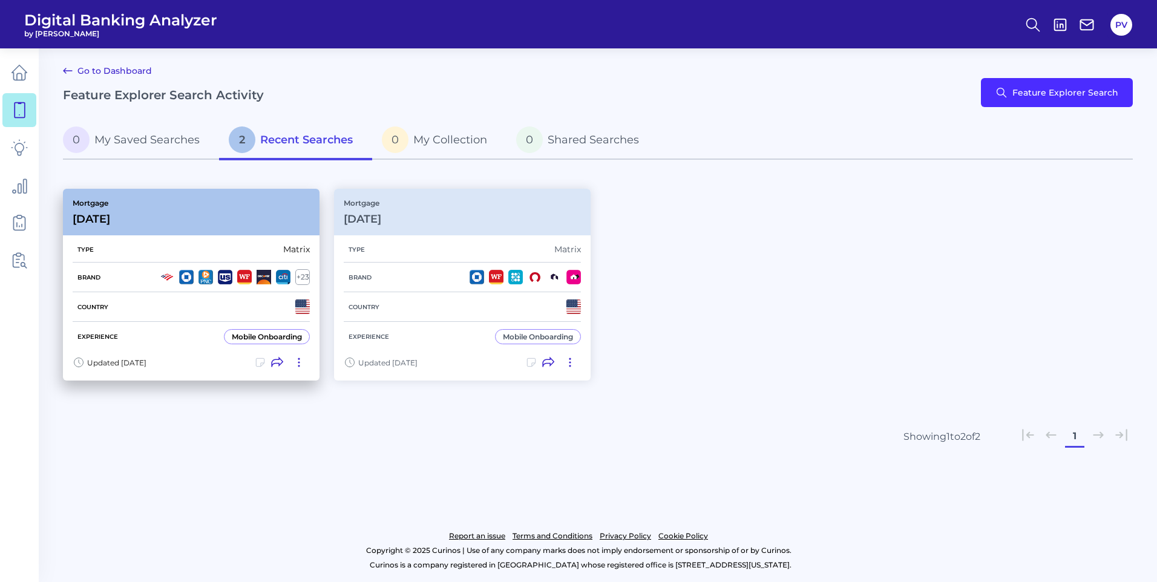
click at [131, 249] on div "Type Matrix" at bounding box center [191, 250] width 237 height 26
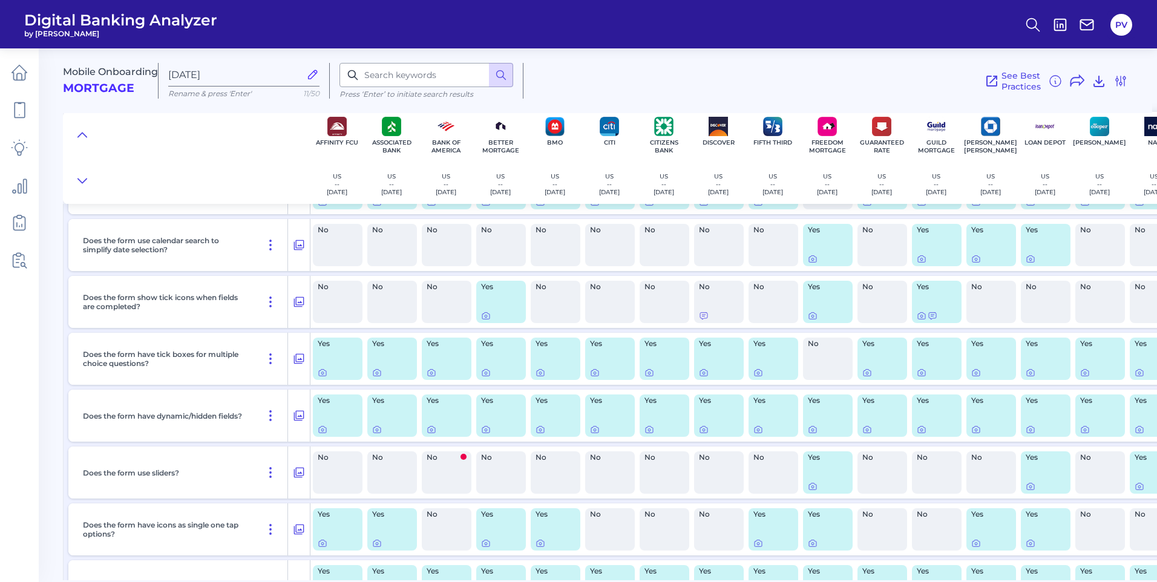
scroll to position [5505, 0]
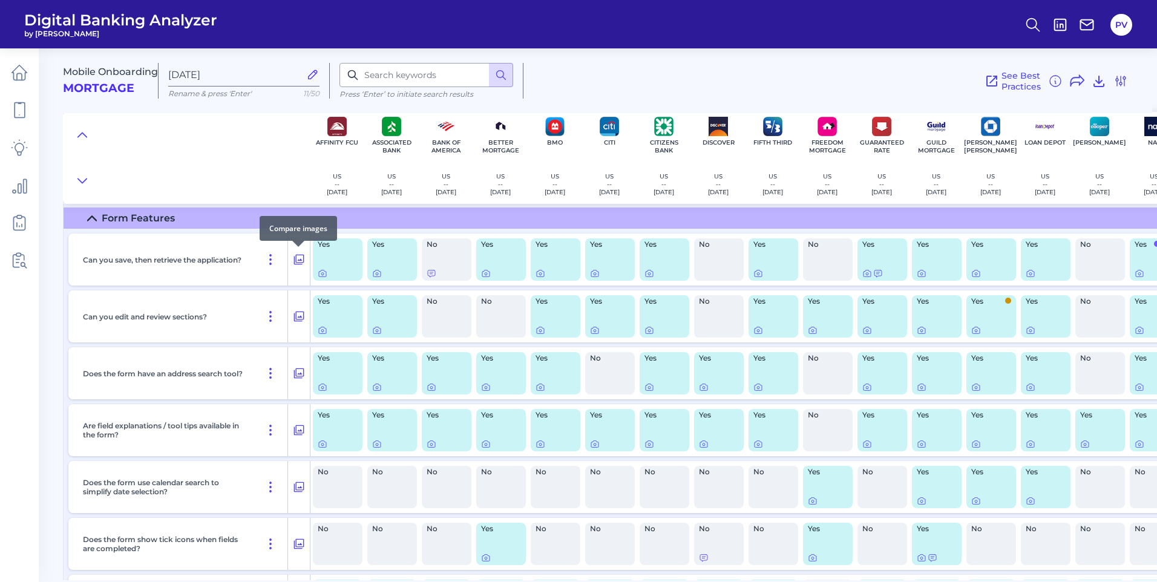
click at [299, 252] on div at bounding box center [298, 247] width 12 height 12
click at [299, 258] on icon at bounding box center [299, 259] width 12 height 15
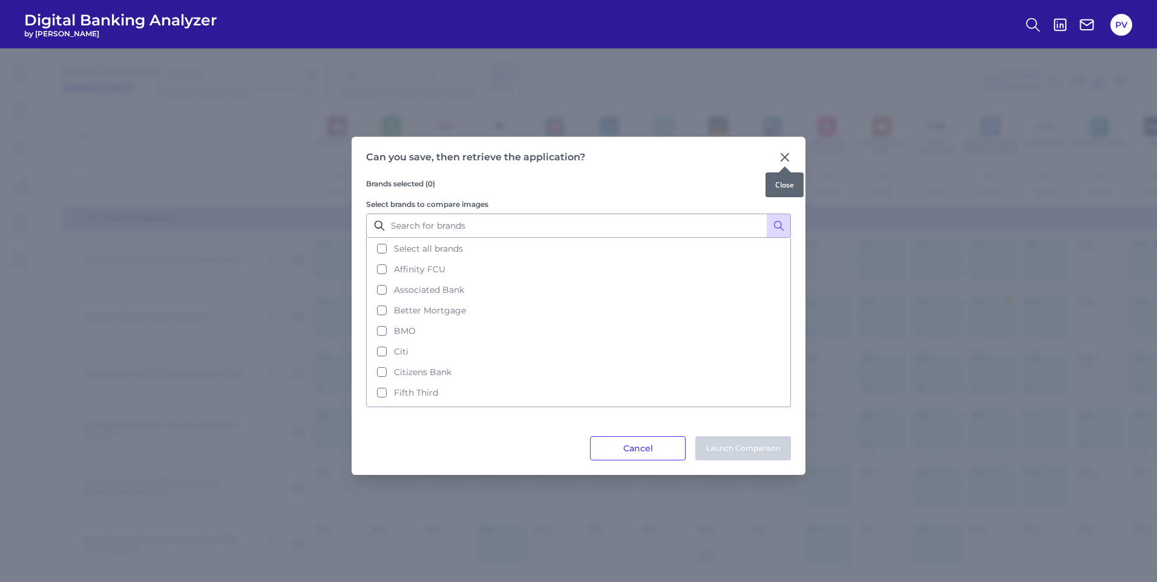
click at [790, 155] on icon at bounding box center [784, 157] width 12 height 12
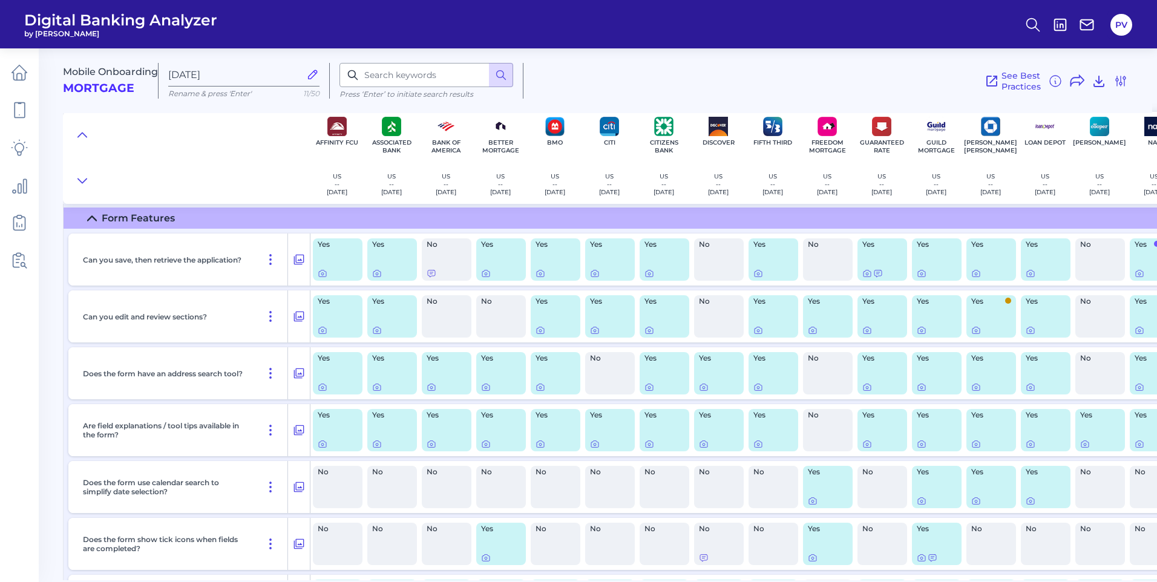
click at [725, 261] on div "No" at bounding box center [719, 259] width 50 height 42
click at [713, 256] on div "No" at bounding box center [719, 259] width 50 height 42
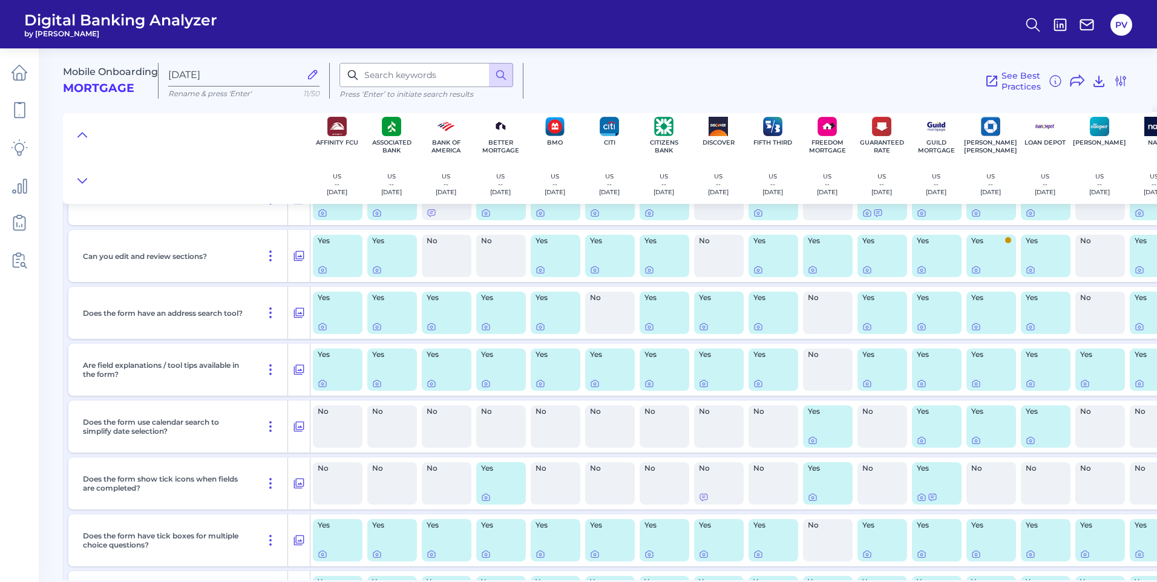
scroll to position [5626, 0]
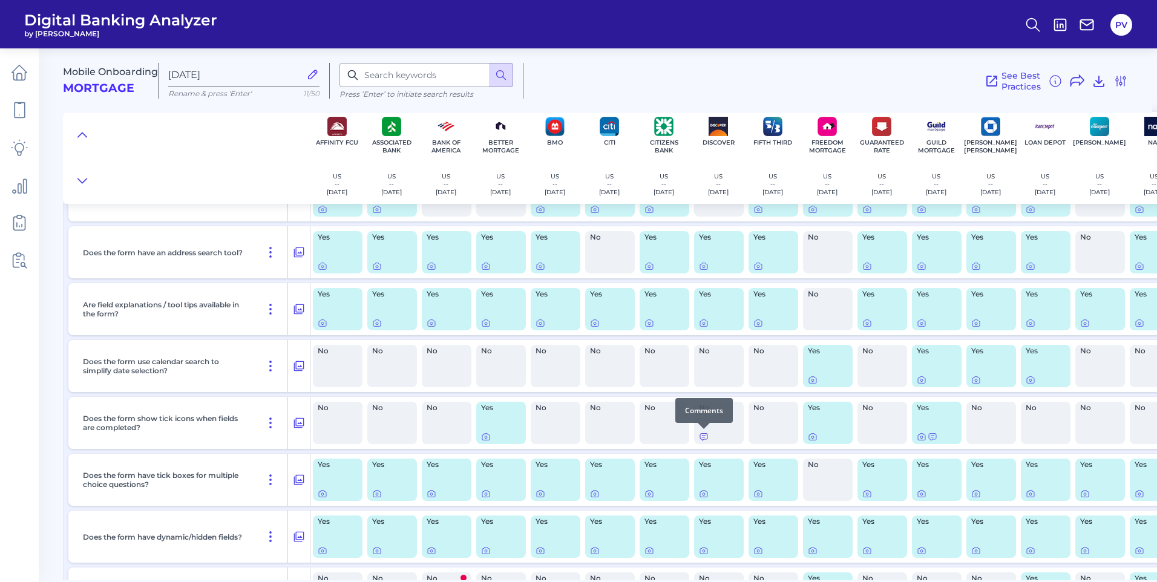
click at [702, 439] on icon at bounding box center [704, 437] width 10 height 10
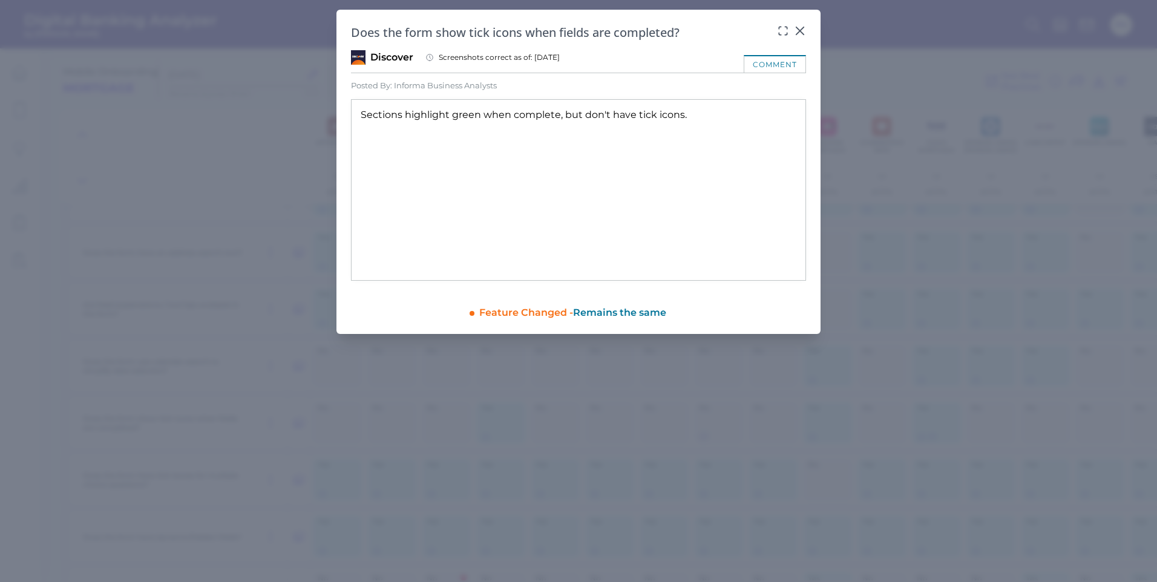
click at [387, 83] on div "Posted By: Informa Business Analysts" at bounding box center [424, 85] width 146 height 10
click at [797, 33] on icon at bounding box center [799, 30] width 7 height 7
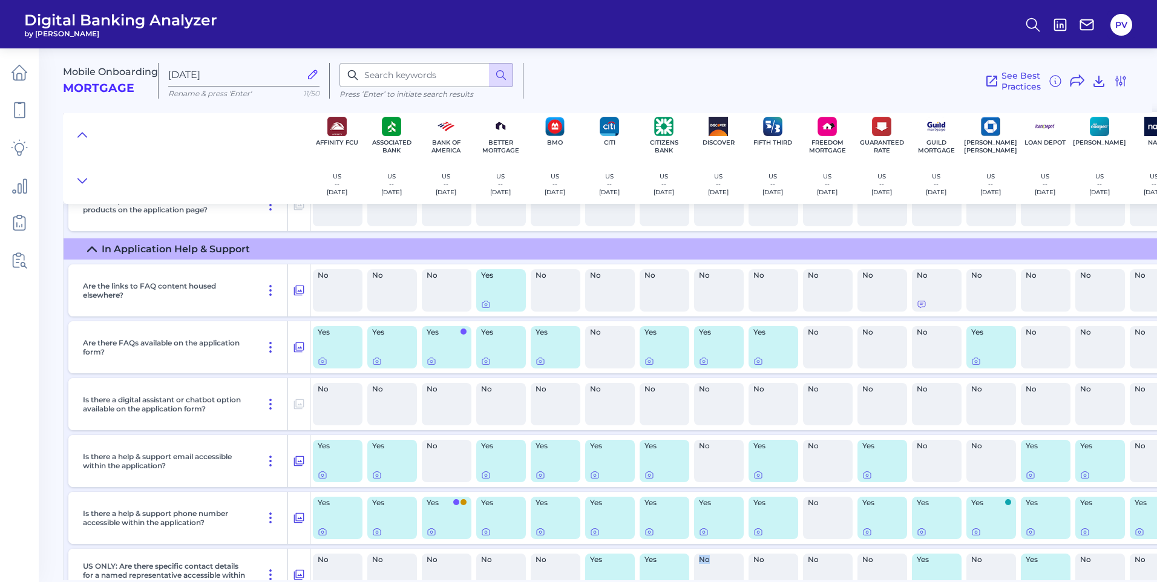
scroll to position [6433, 0]
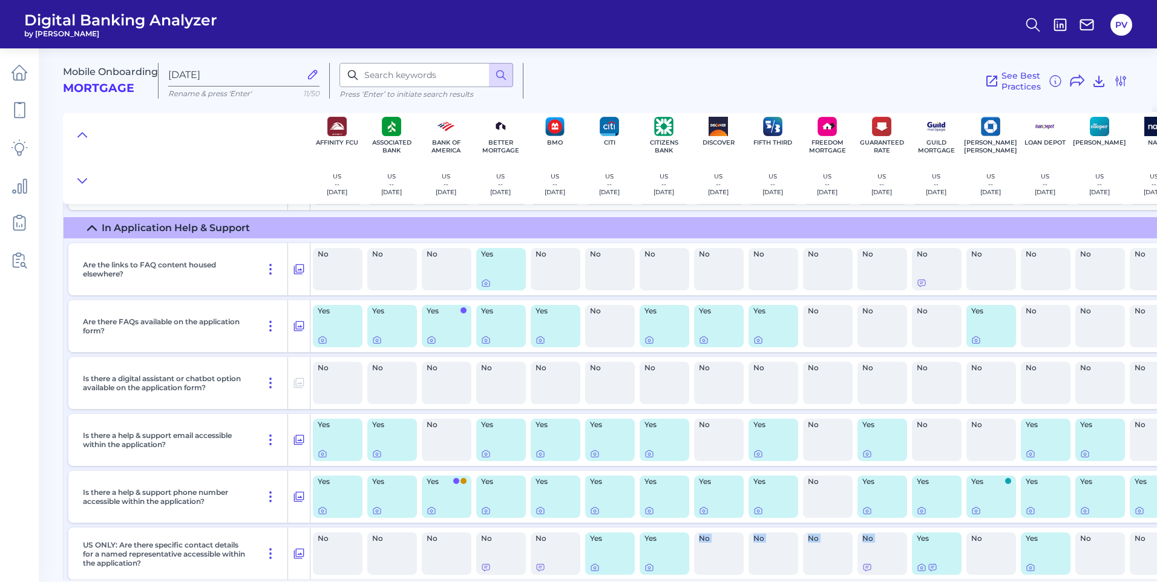
drag, startPoint x: 651, startPoint y: 580, endPoint x: 872, endPoint y: 554, distance: 221.7
click at [872, 554] on main "Mobile Onboarding Mortgage Jan 24 2025 Rename & press 'Enter' 11/50 Press ‘Ente…" at bounding box center [578, 291] width 1157 height 582
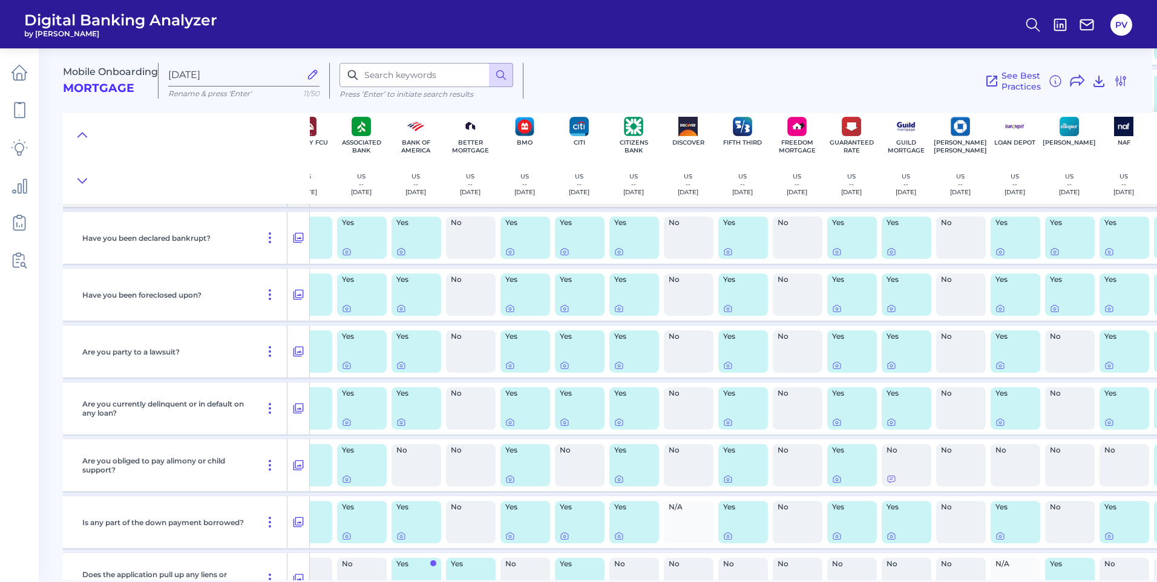
scroll to position [9216, 30]
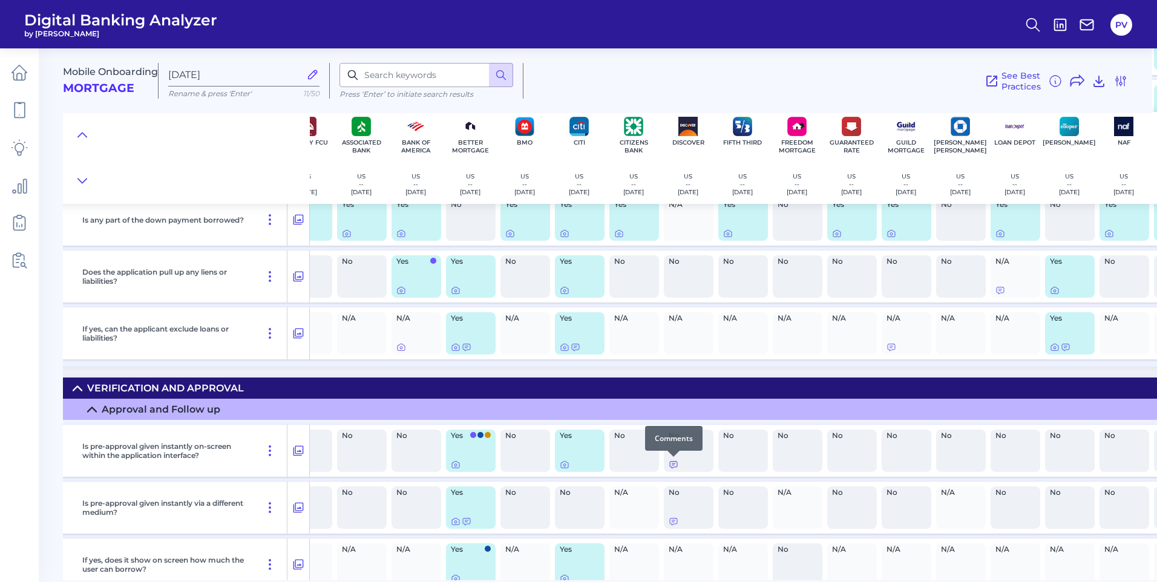
click at [671, 465] on icon at bounding box center [673, 465] width 10 height 10
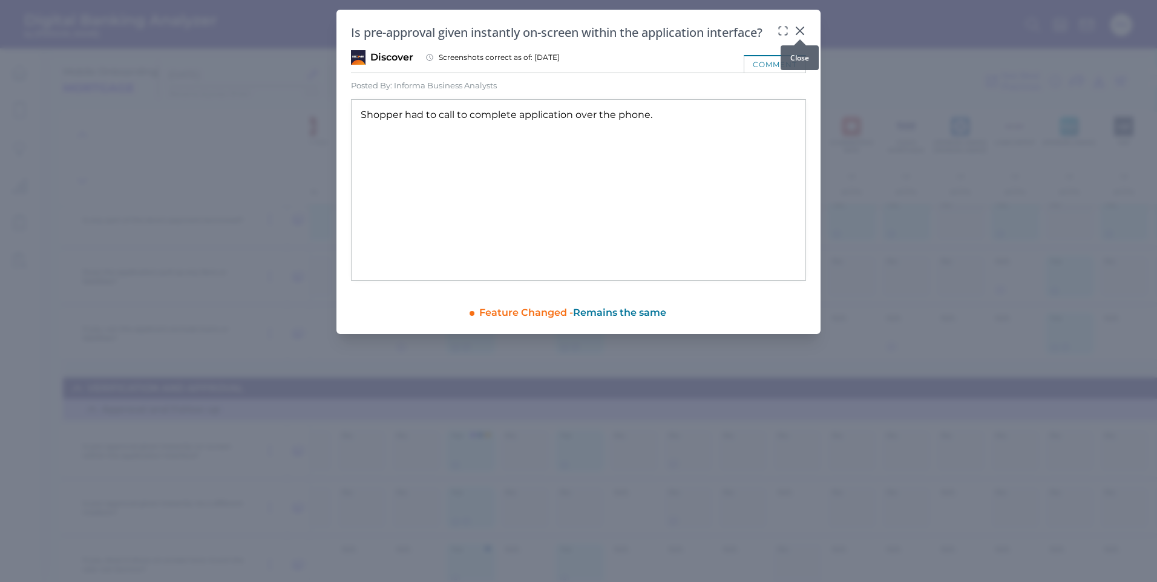
click at [795, 31] on icon at bounding box center [800, 31] width 12 height 12
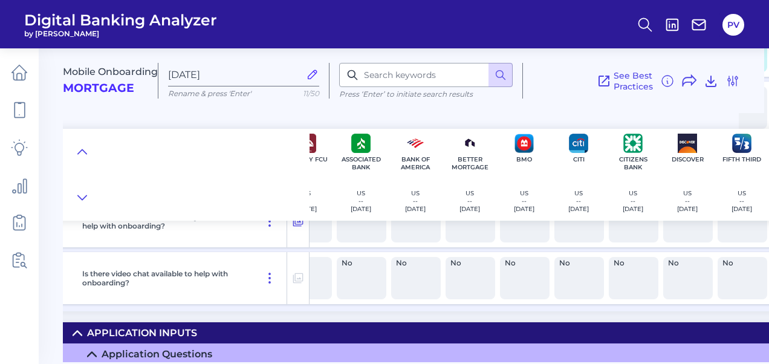
scroll to position [6896, 30]
